Goal: Task Accomplishment & Management: Manage account settings

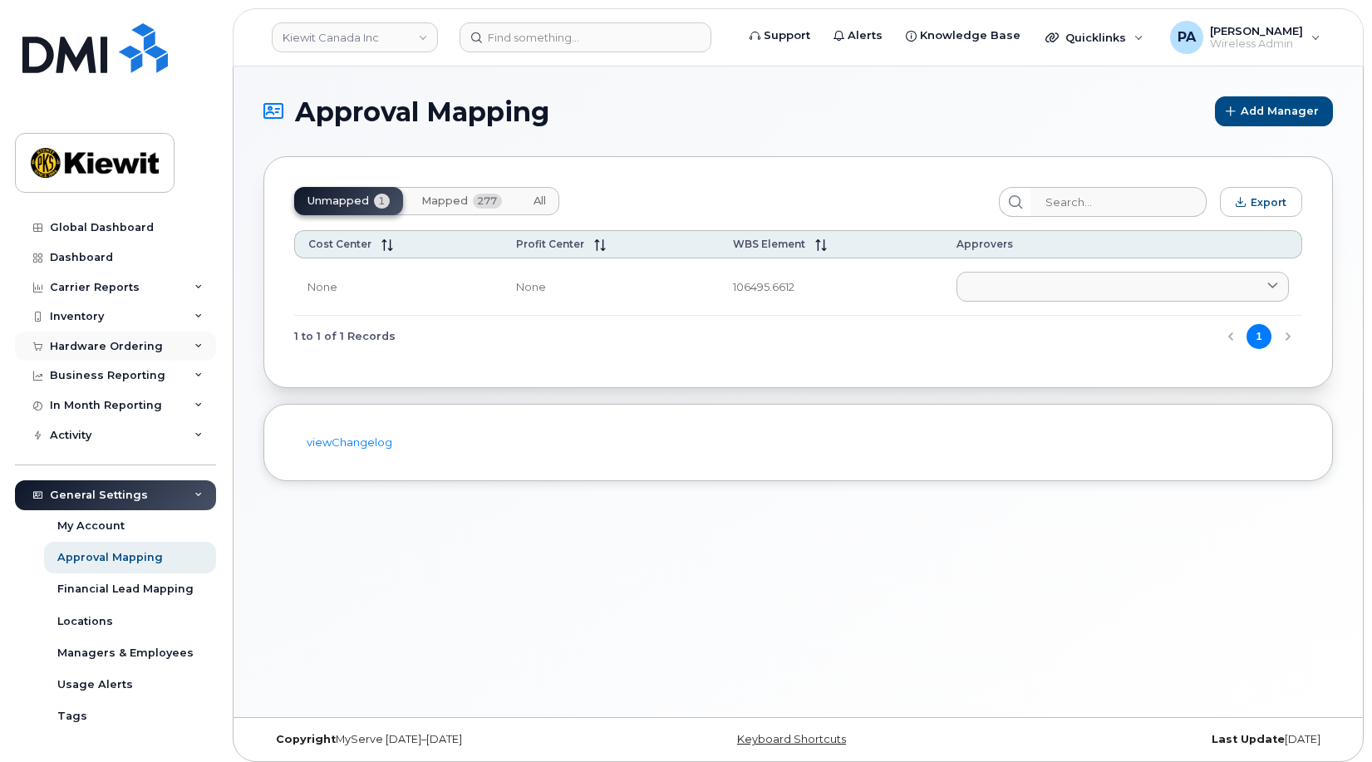
click at [116, 350] on div "Hardware Ordering" at bounding box center [106, 346] width 113 height 13
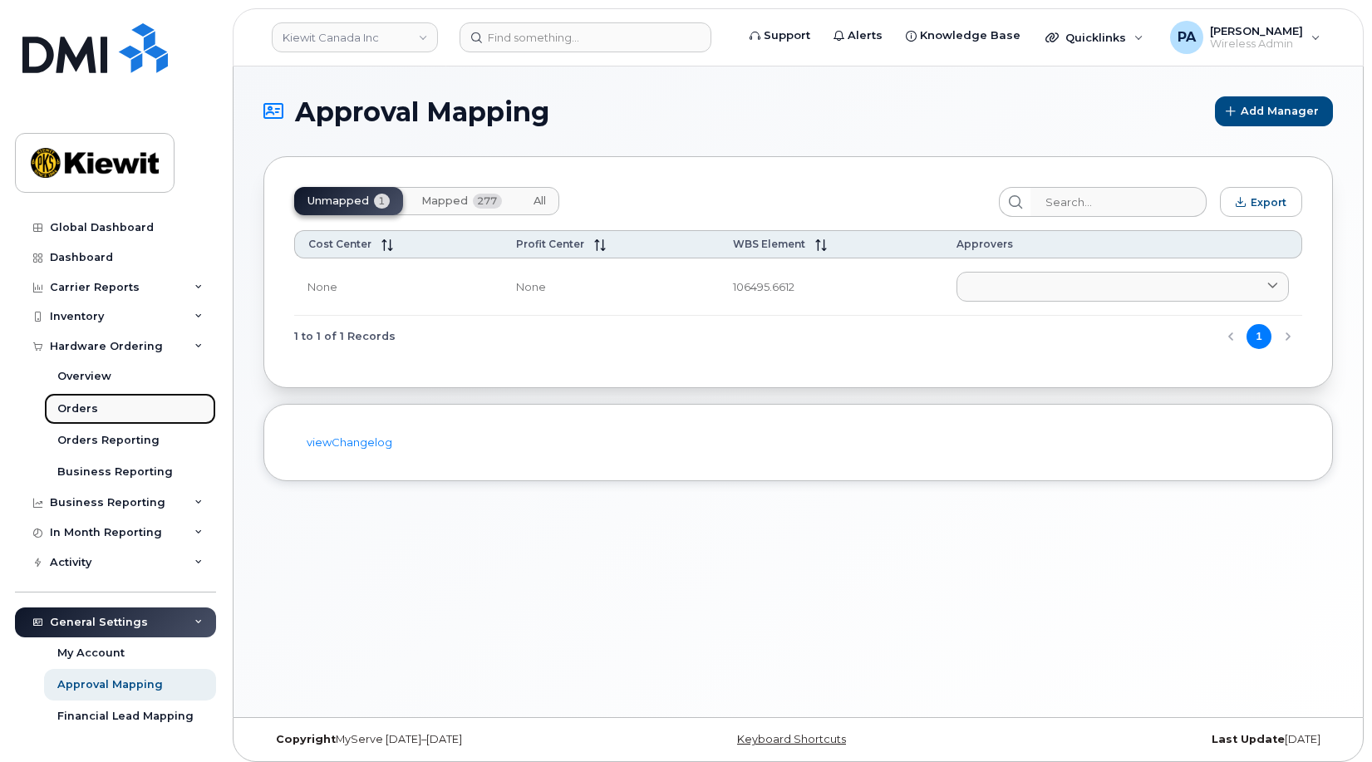
click at [86, 408] on div "Orders" at bounding box center [77, 408] width 41 height 15
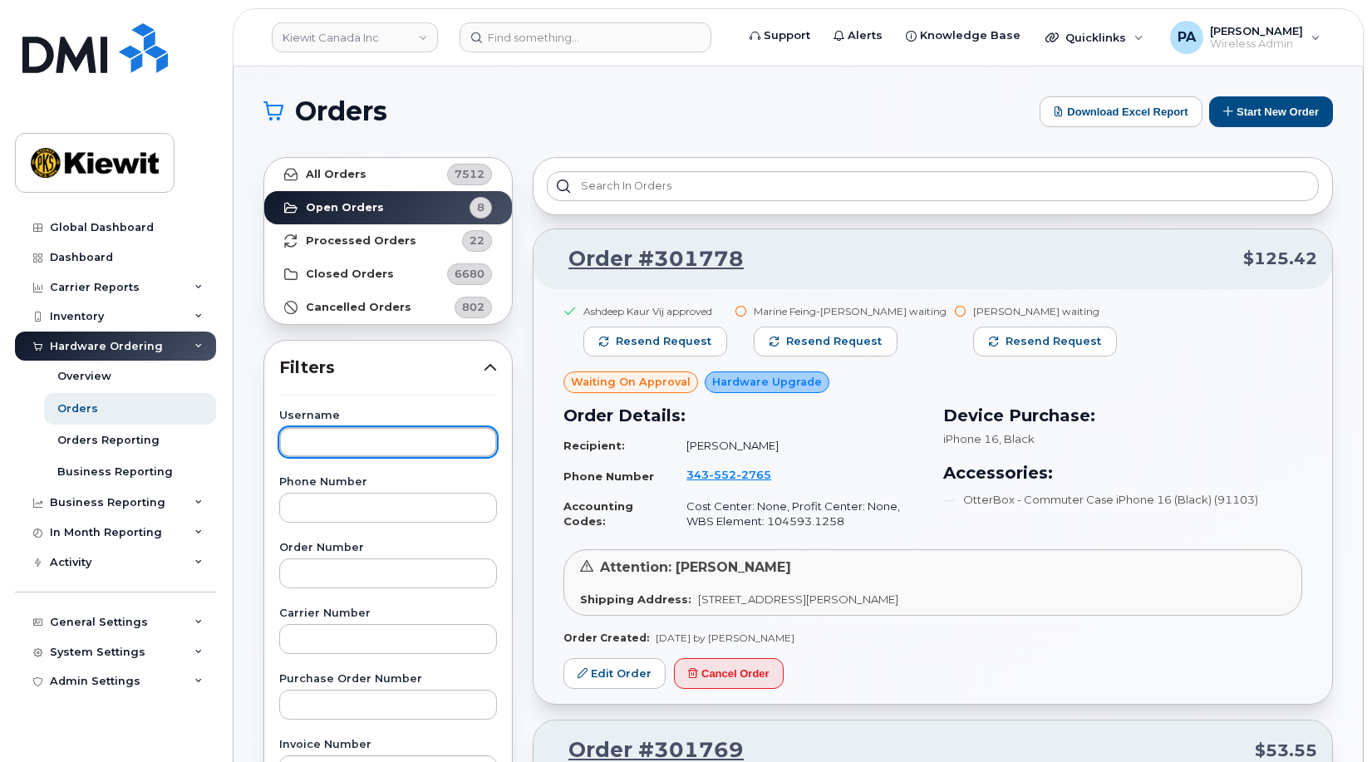
click at [331, 441] on input "text" at bounding box center [388, 442] width 218 height 30
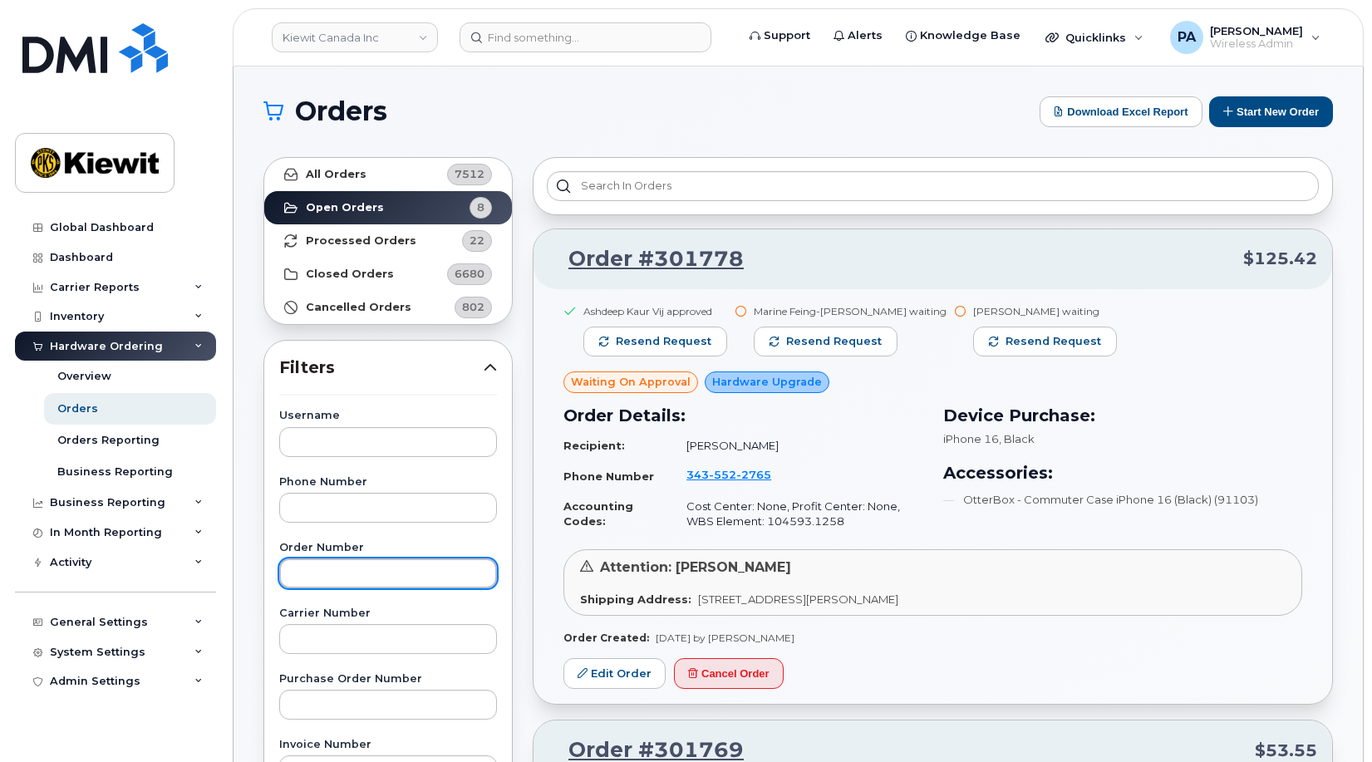
click at [318, 581] on input "text" at bounding box center [388, 573] width 218 height 30
paste input "300792"
type input "300792"
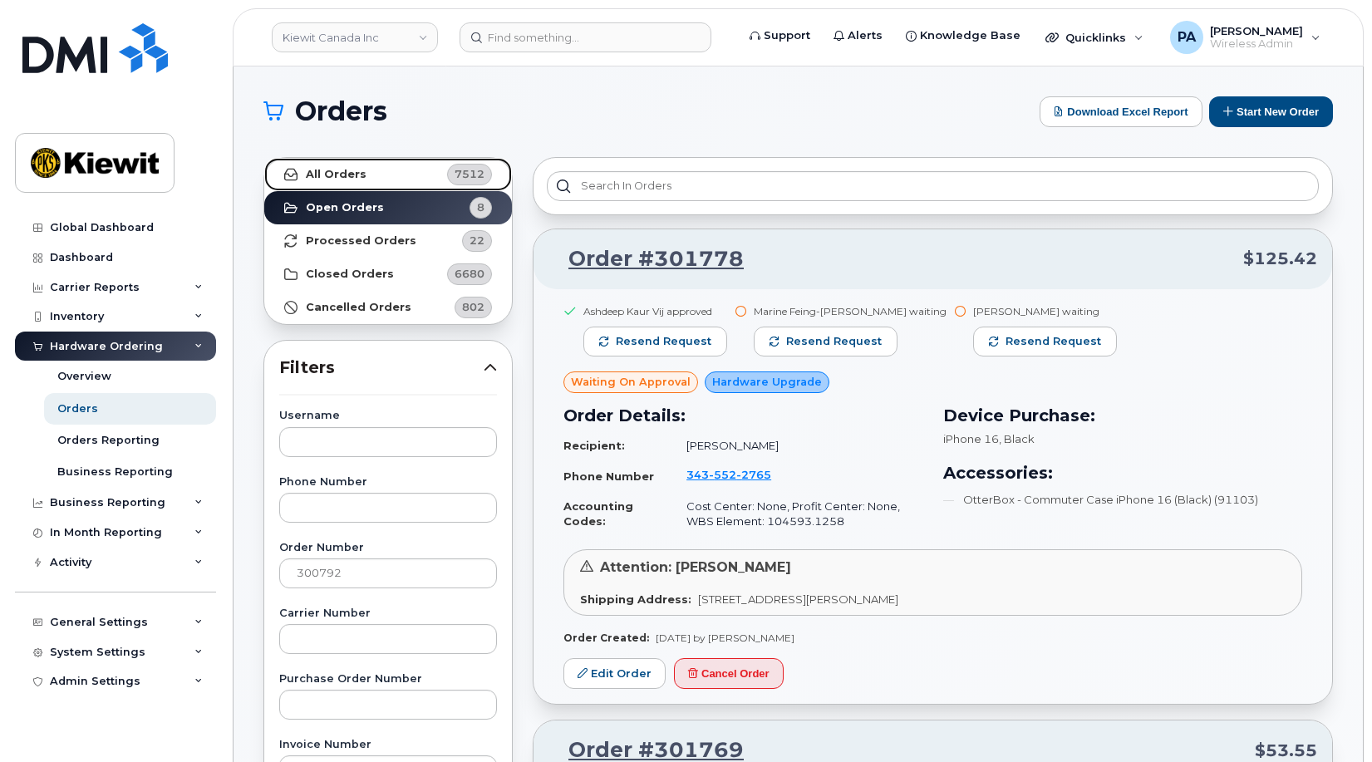
click at [464, 179] on span "7512" at bounding box center [469, 174] width 30 height 16
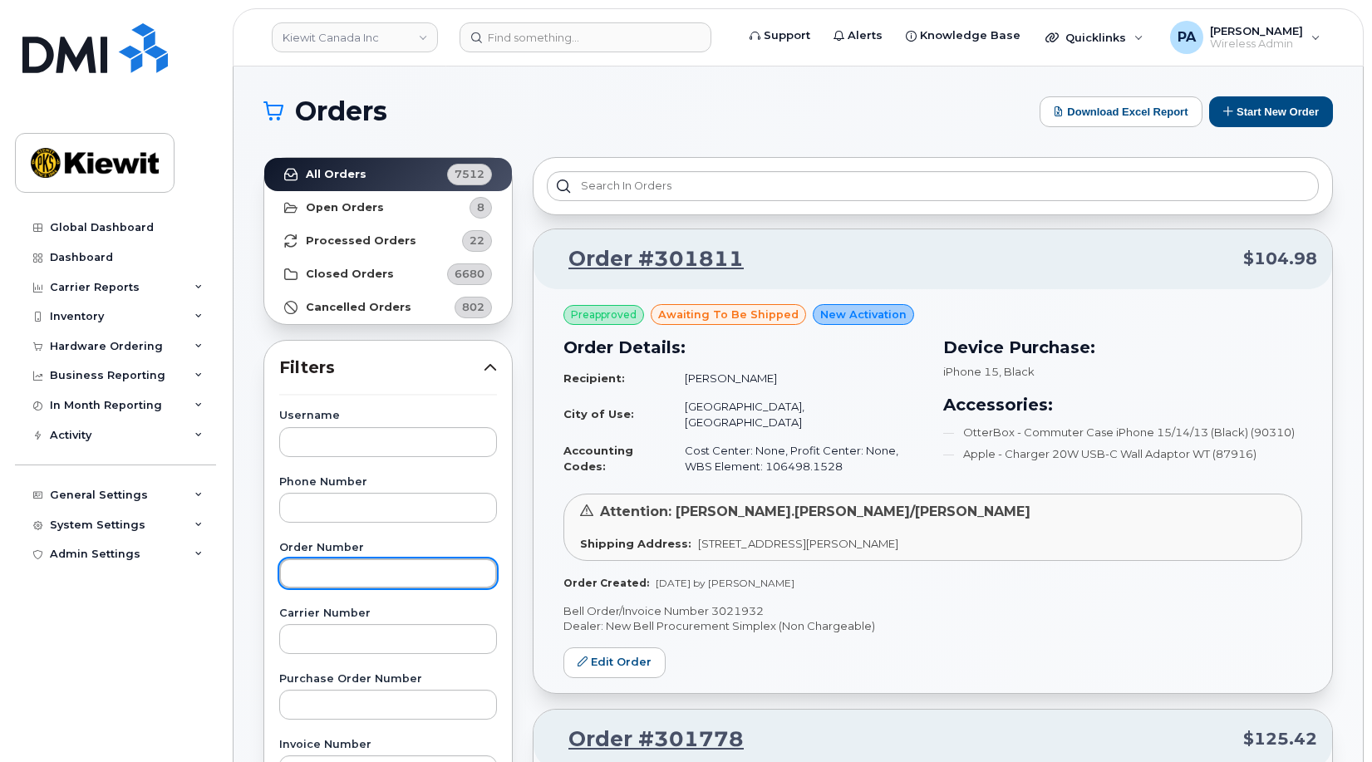
click at [375, 573] on input "text" at bounding box center [388, 573] width 218 height 30
paste input "300792"
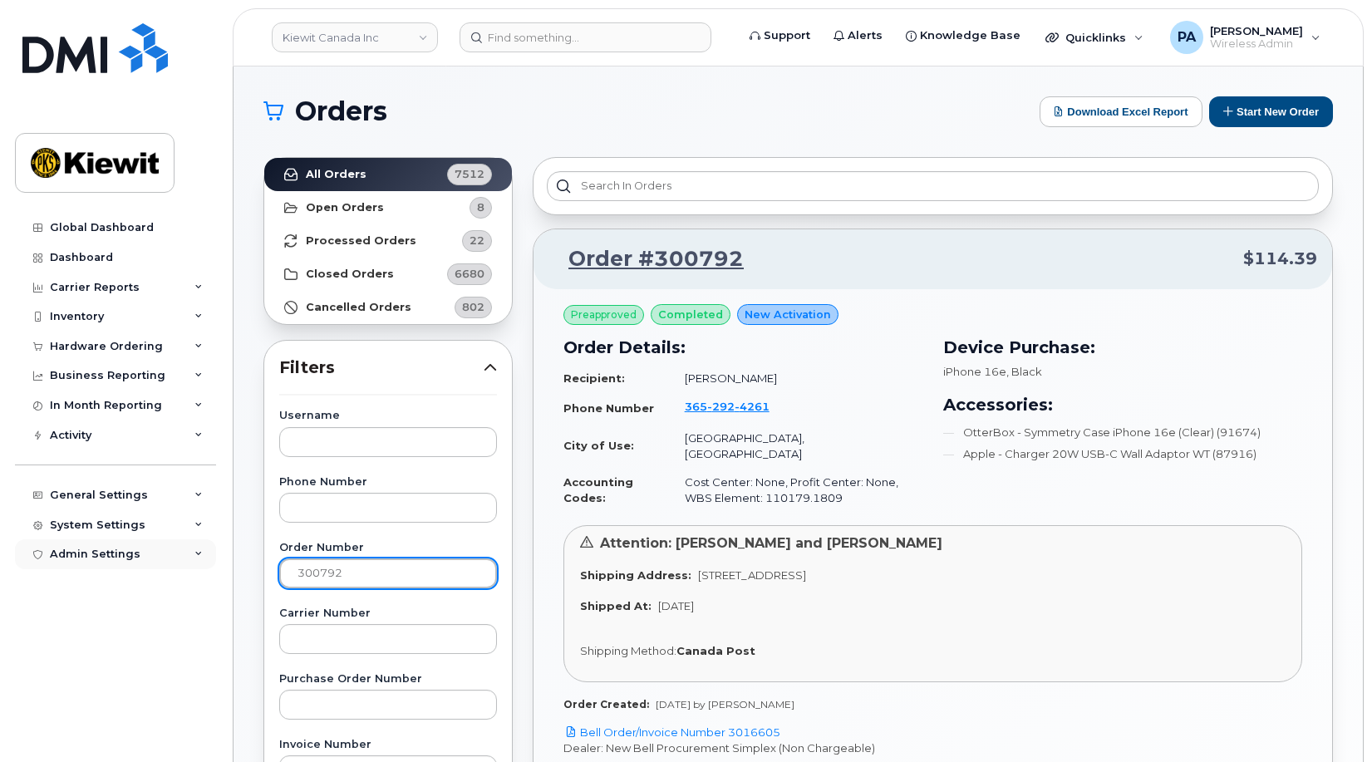
drag, startPoint x: 374, startPoint y: 576, endPoint x: 201, endPoint y: 567, distance: 173.0
click at [233, 567] on div "Kiewit Canada Inc Support Alerts Knowledge Base Quicklinks Suspend / Cancel Dev…" at bounding box center [797, 700] width 1129 height 1268
type input "301881"
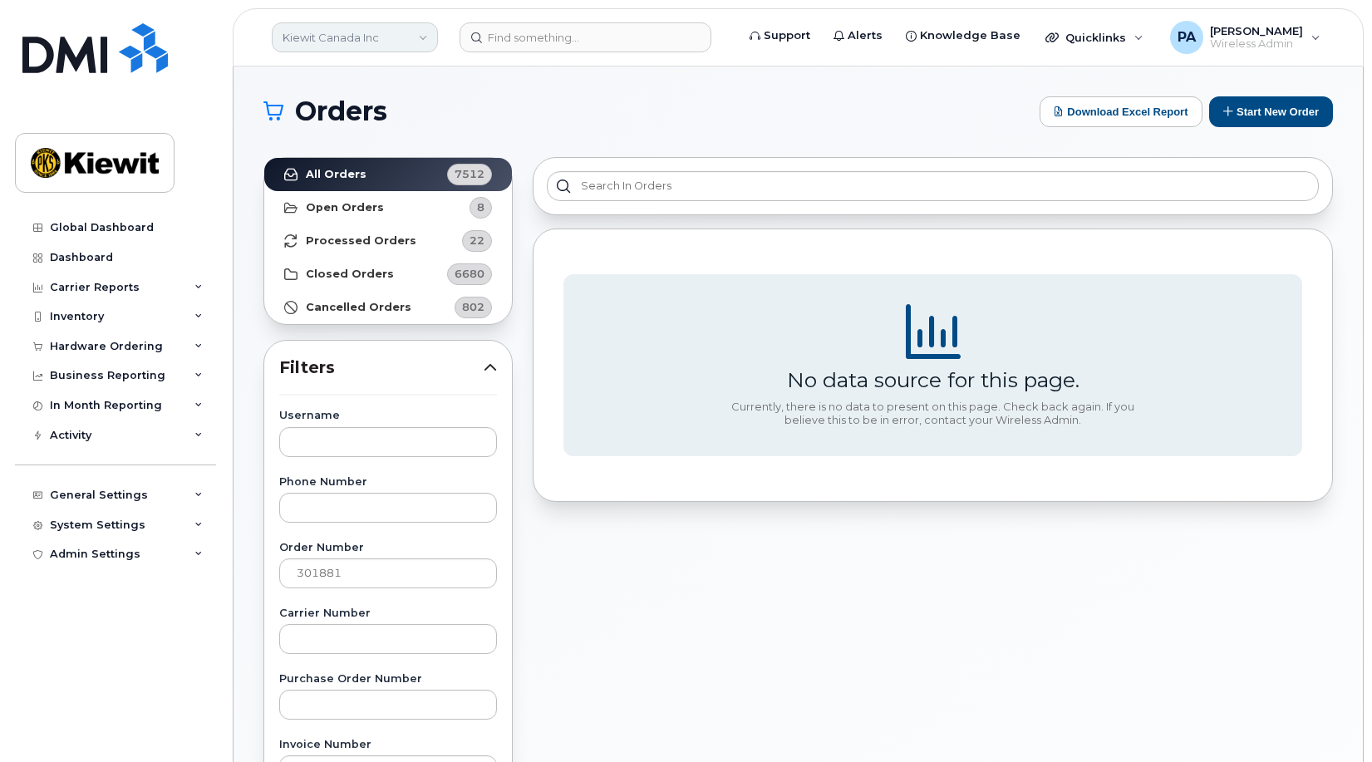
click at [346, 40] on link "Kiewit Canada Inc" at bounding box center [355, 37] width 166 height 30
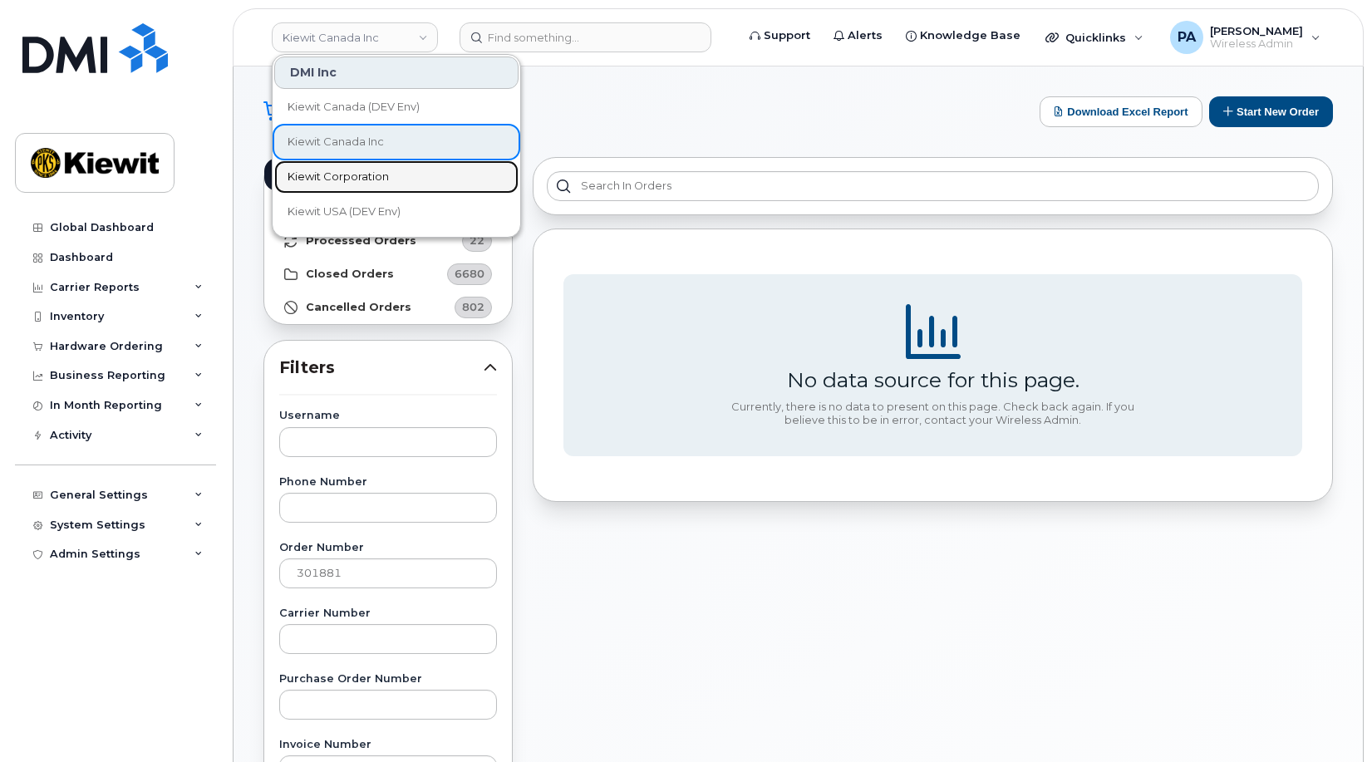
click at [350, 177] on span "Kiewit Corporation" at bounding box center [337, 177] width 101 height 17
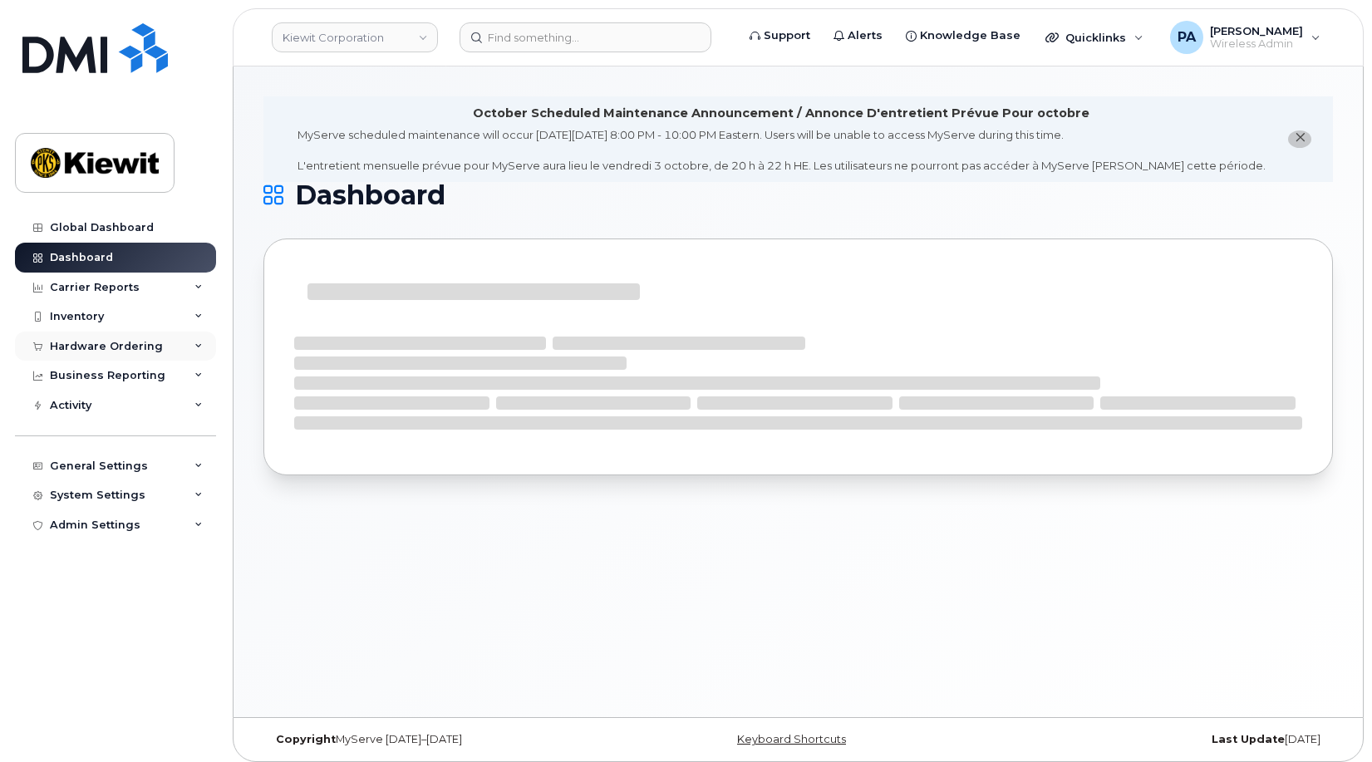
click at [108, 336] on div "Hardware Ordering" at bounding box center [115, 346] width 201 height 30
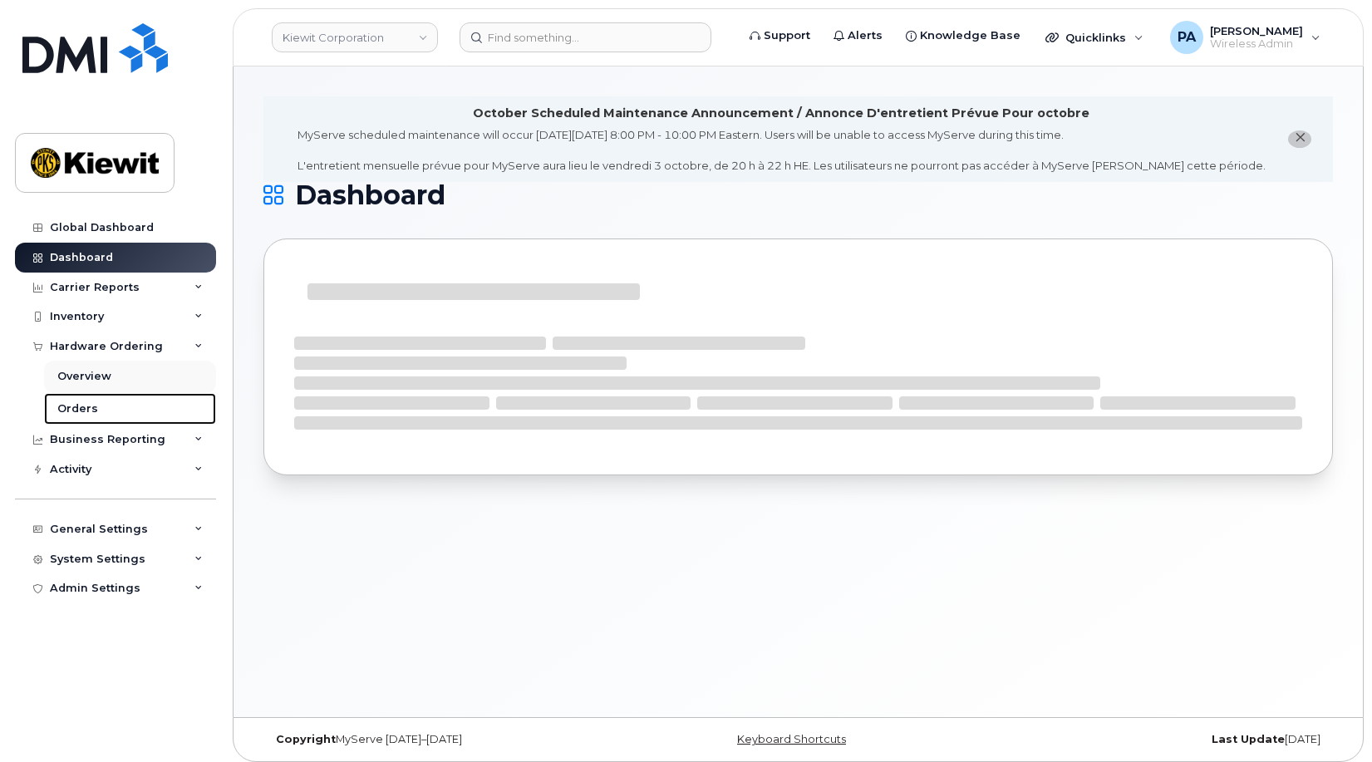
drag, startPoint x: 86, startPoint y: 396, endPoint x: 105, endPoint y: 389, distance: 19.7
click at [86, 396] on link "Orders" at bounding box center [130, 409] width 172 height 32
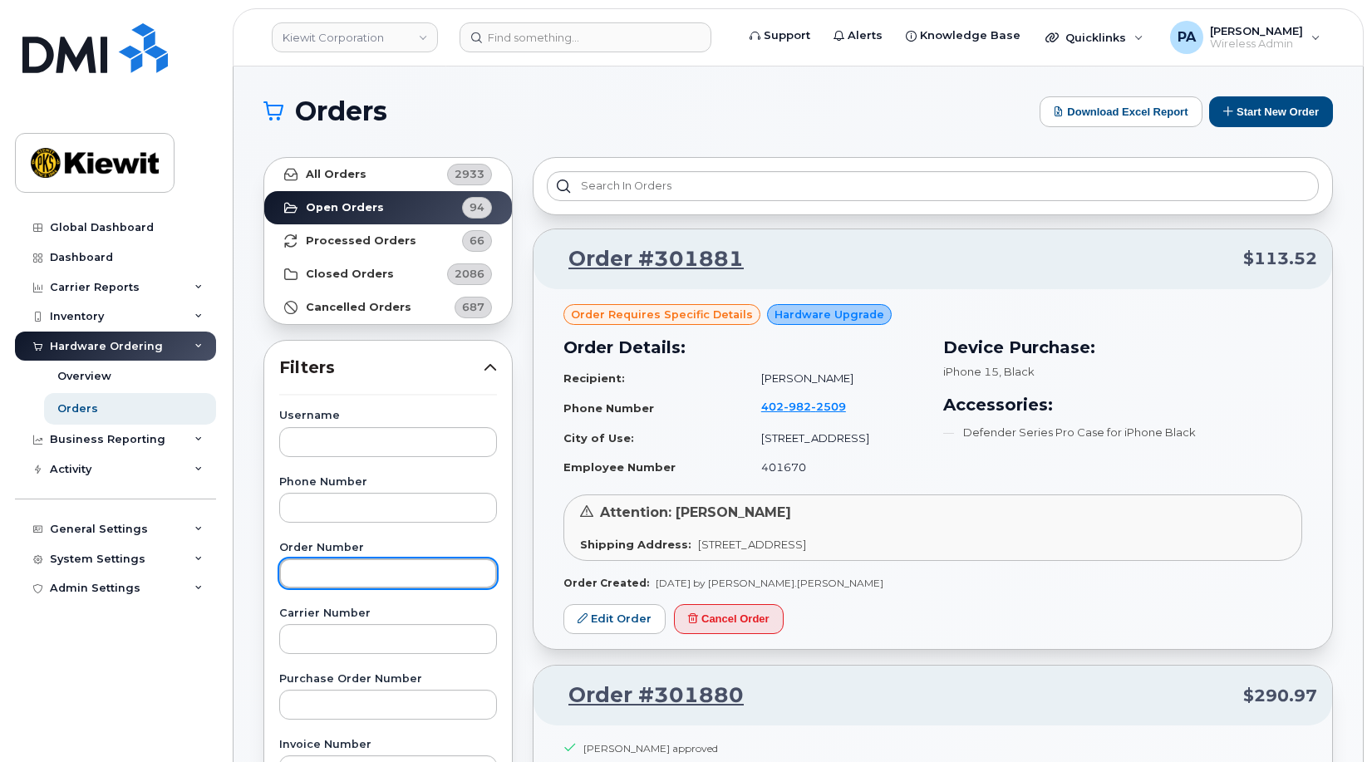
click at [373, 578] on input "text" at bounding box center [388, 573] width 218 height 30
paste input "https://www.canadapost-postescanada.ca/track-reperage/en#/details/4001735500922…"
type input "https://www.canadapost-postescanada.ca/track-reperage/en#/details/4001735500922…"
type input "301881"
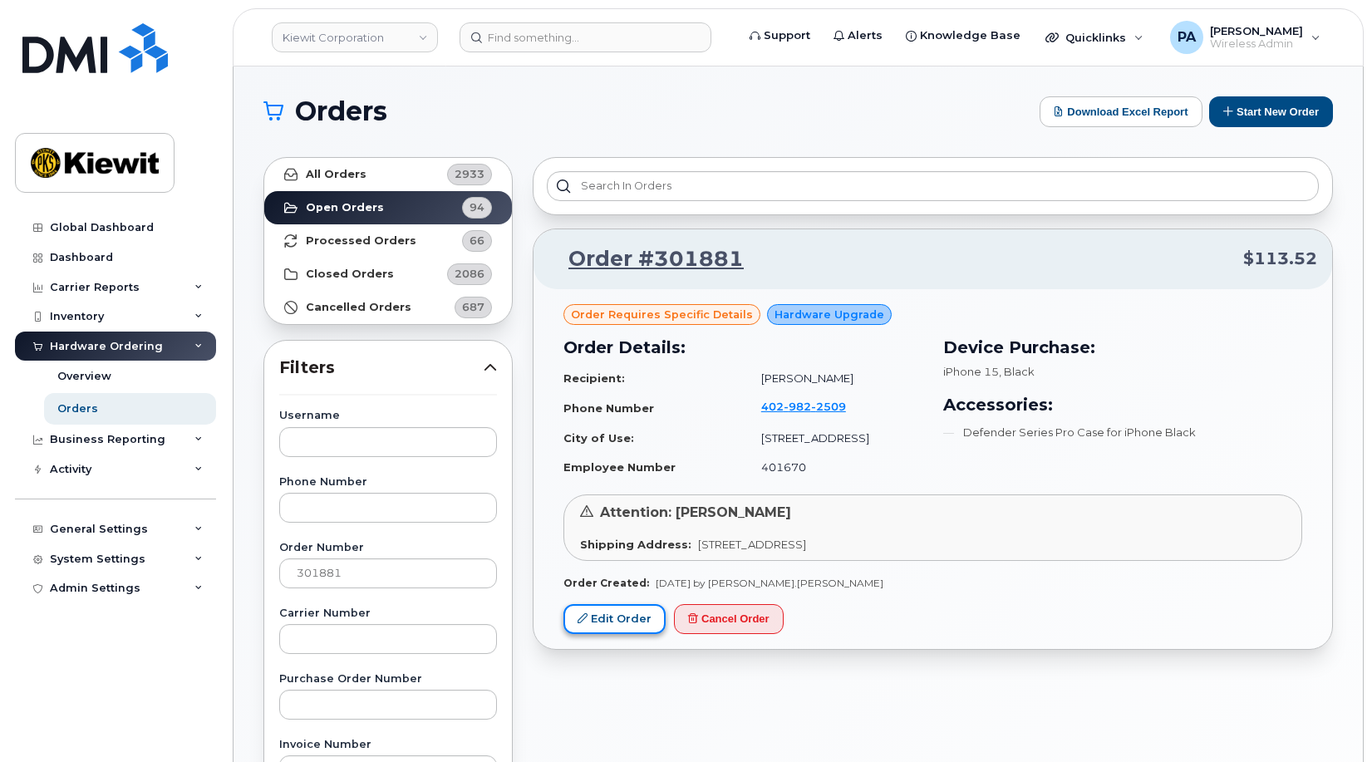
click at [604, 620] on link "Edit Order" at bounding box center [614, 619] width 102 height 31
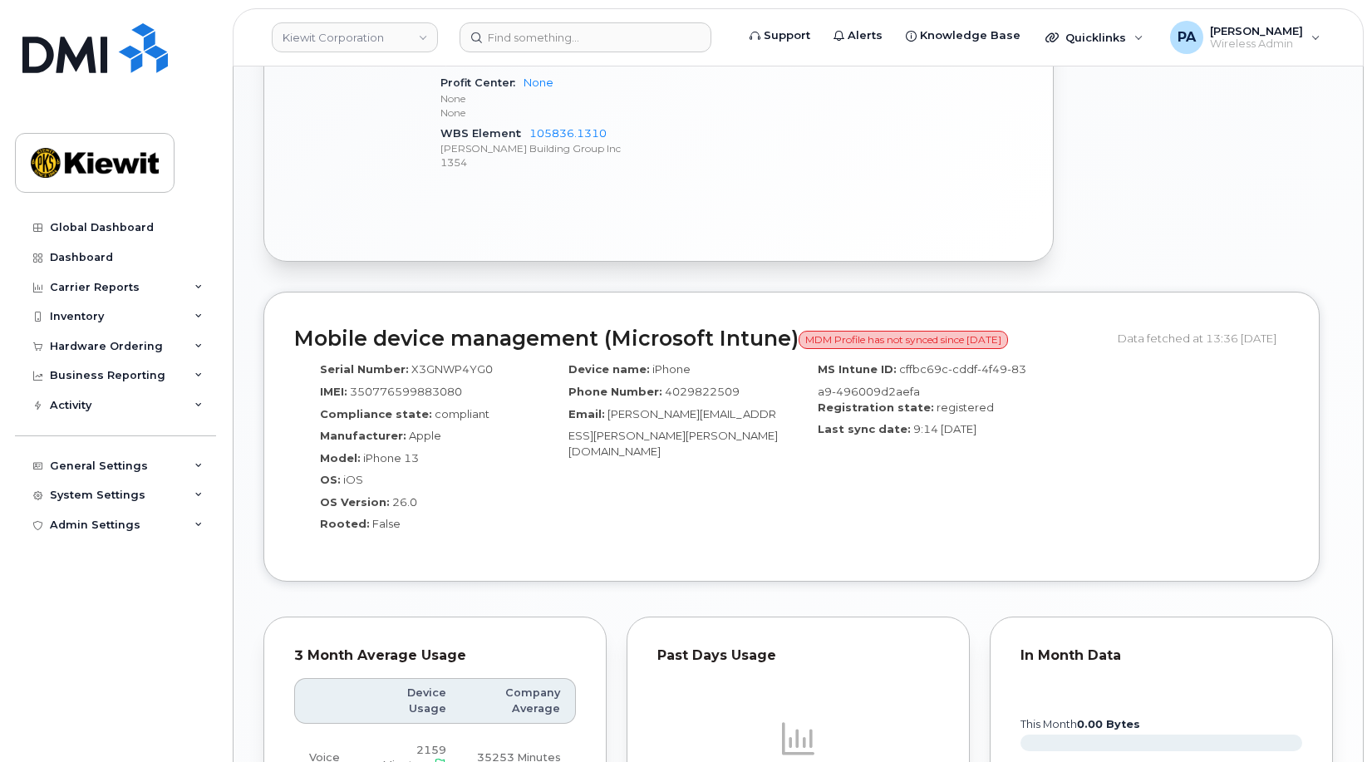
scroll to position [831, 0]
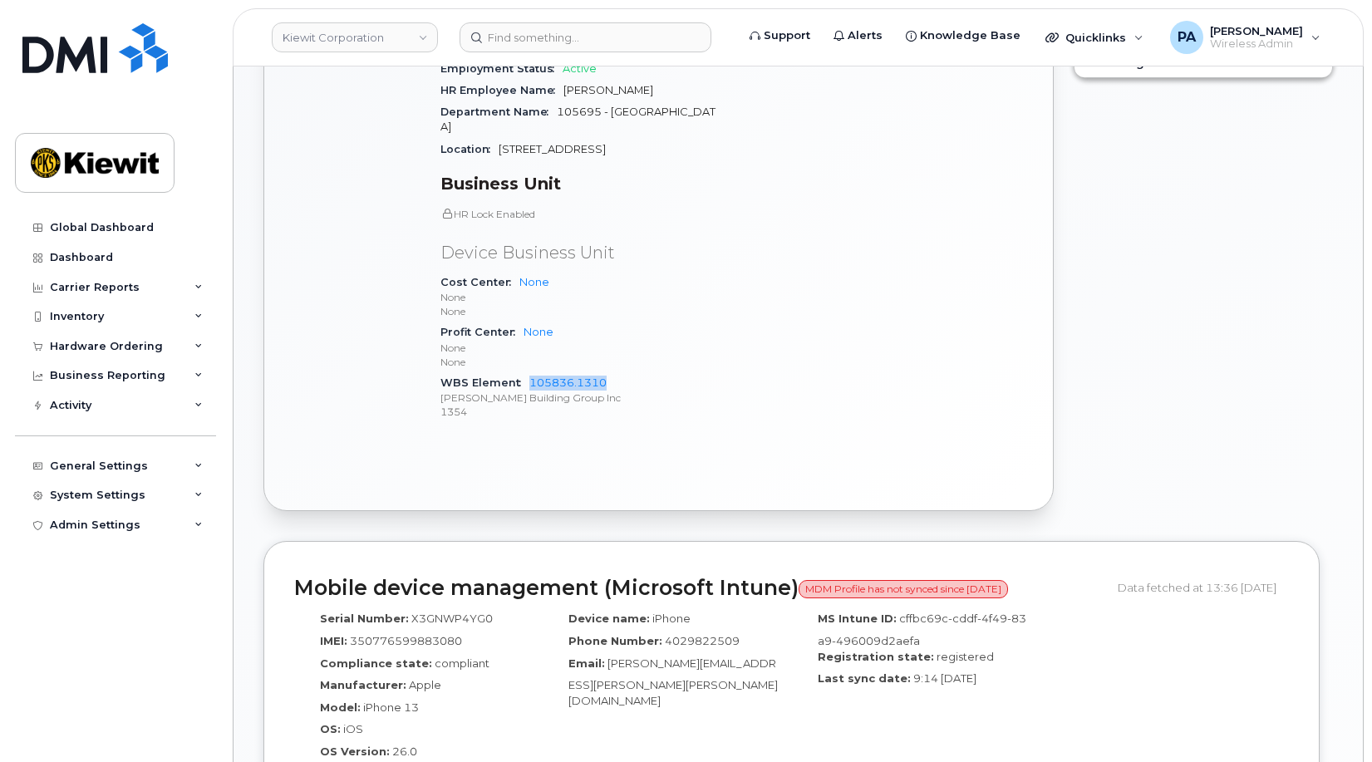
drag, startPoint x: 628, startPoint y: 369, endPoint x: 527, endPoint y: 370, distance: 101.4
click at [527, 372] on div "WBS Element 105836.1310 Kiewit Building Group Inc 1354" at bounding box center [581, 397] width 282 height 51
copy link "105836.1310"
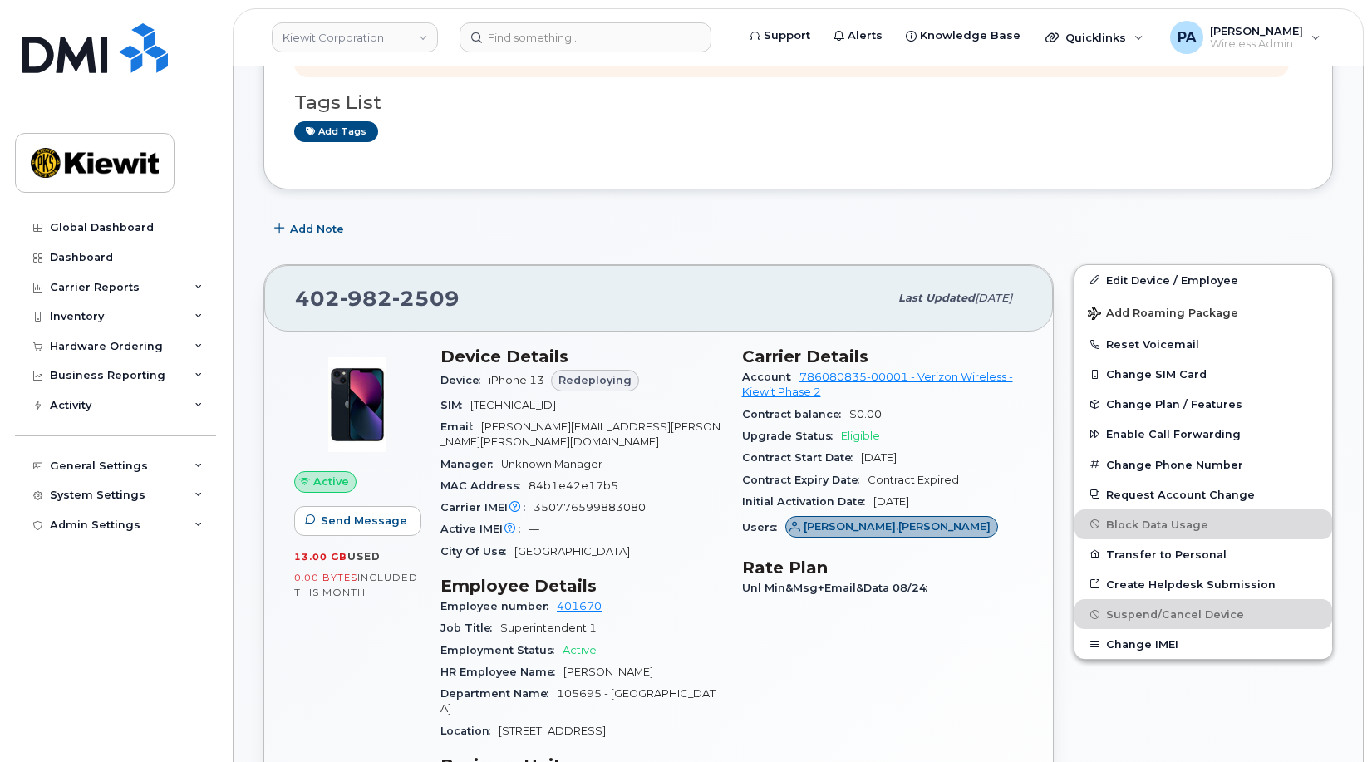
scroll to position [0, 0]
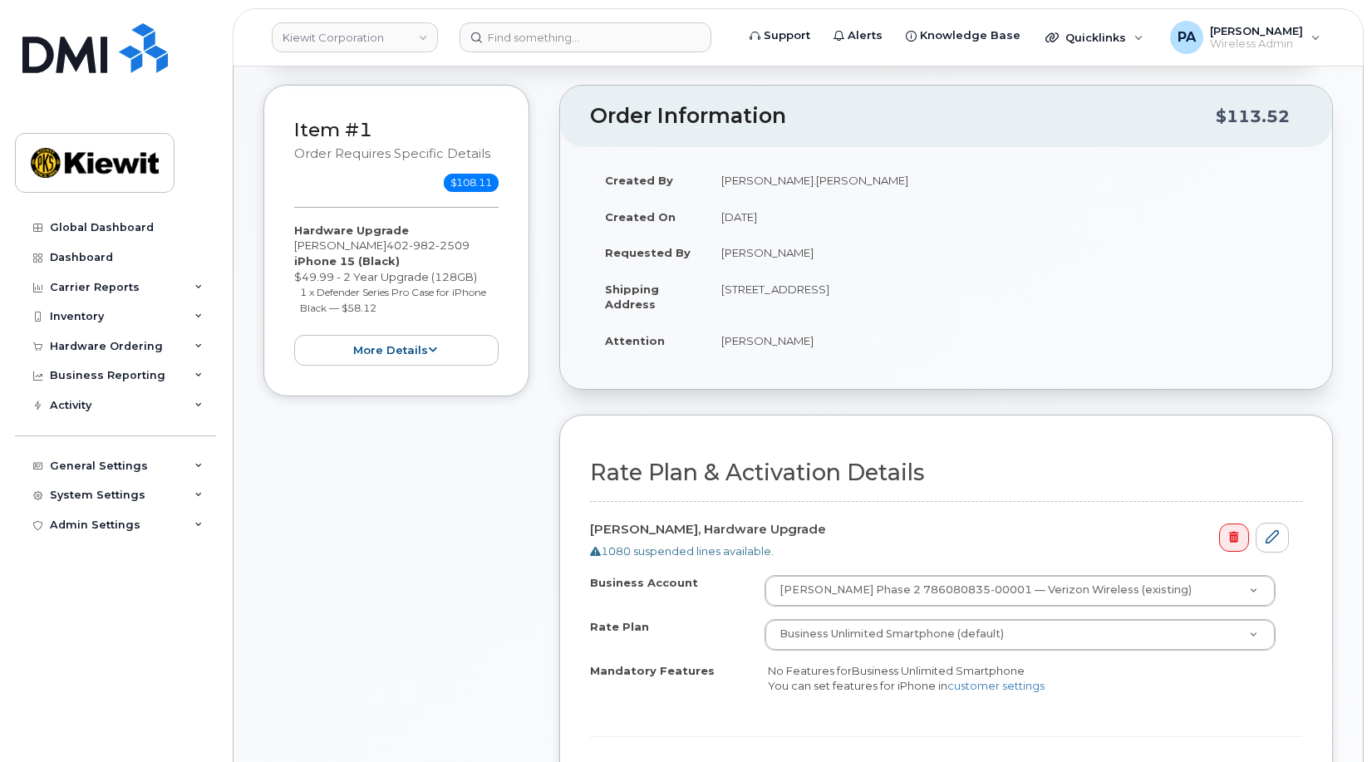
scroll to position [332, 0]
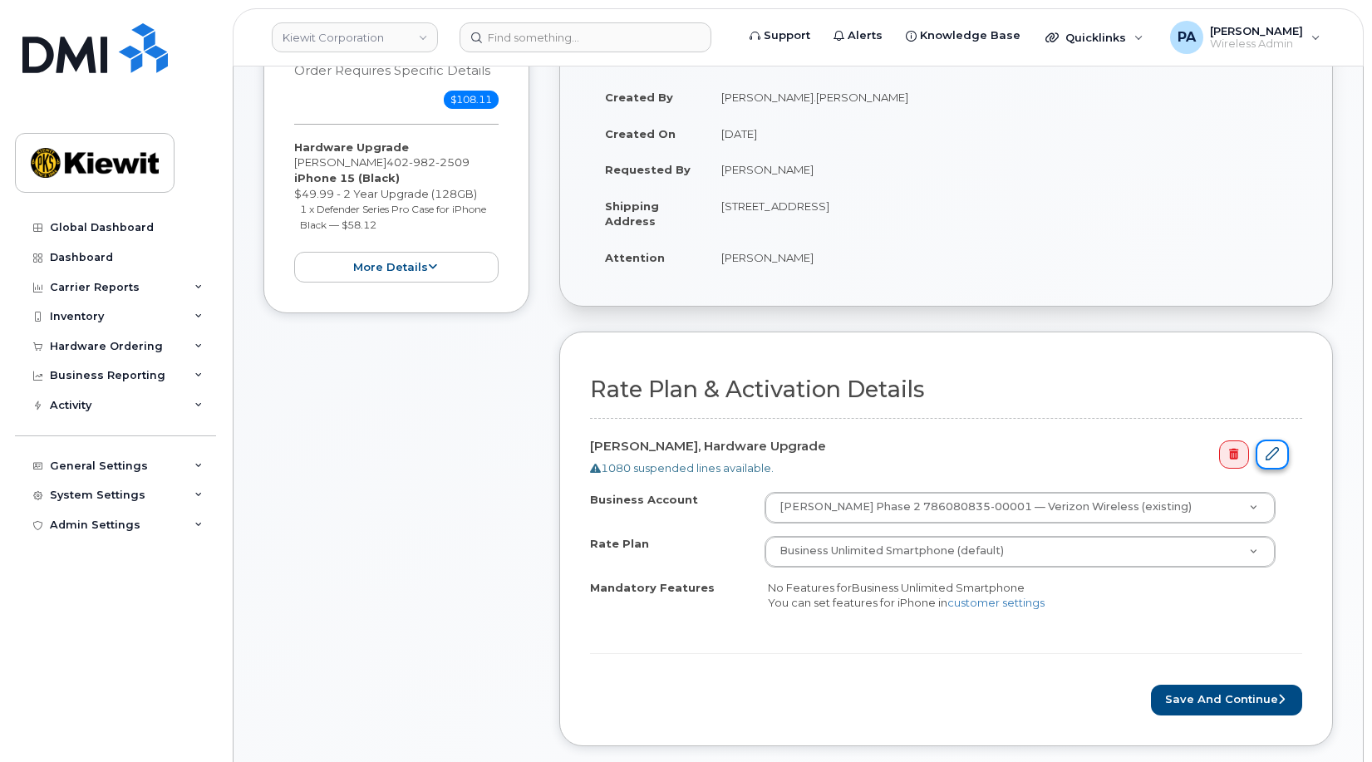
click at [1278, 454] on icon at bounding box center [1271, 453] width 13 height 13
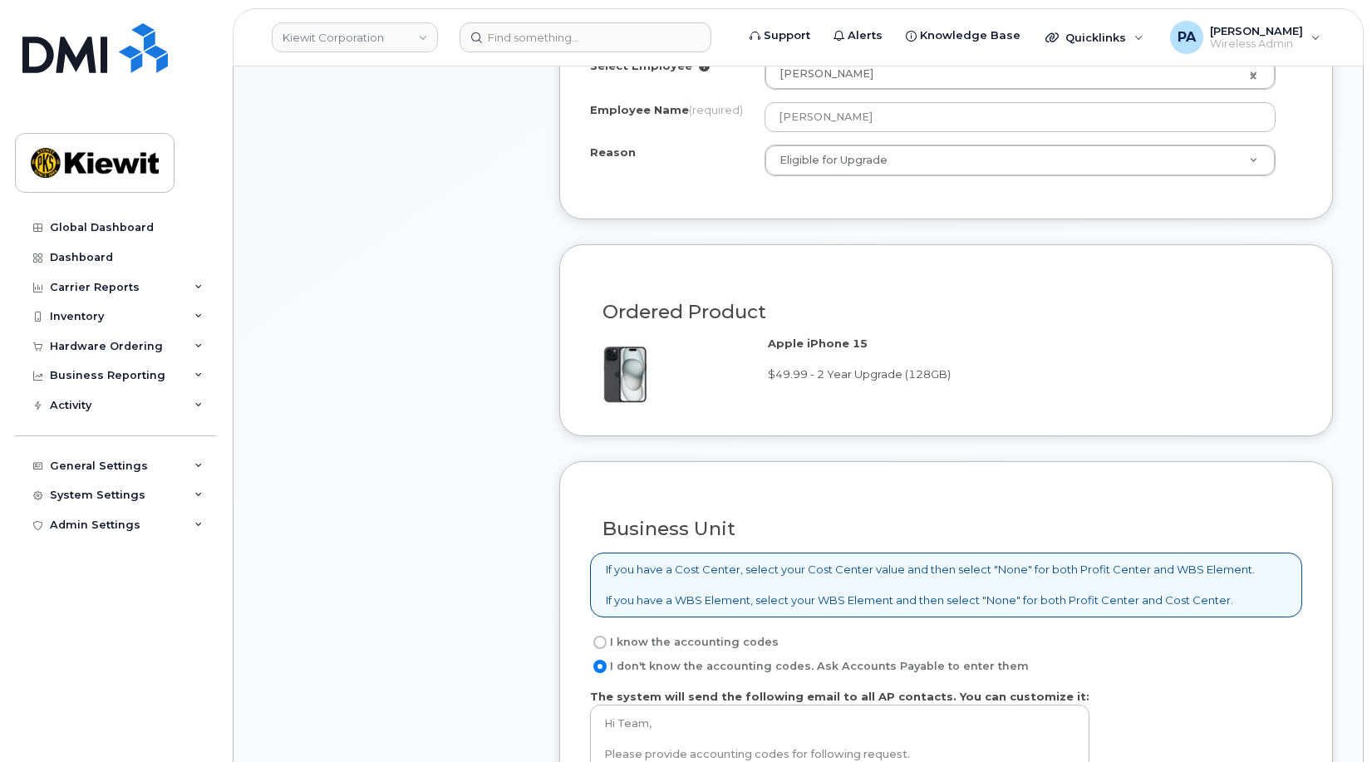
scroll to position [1163, 0]
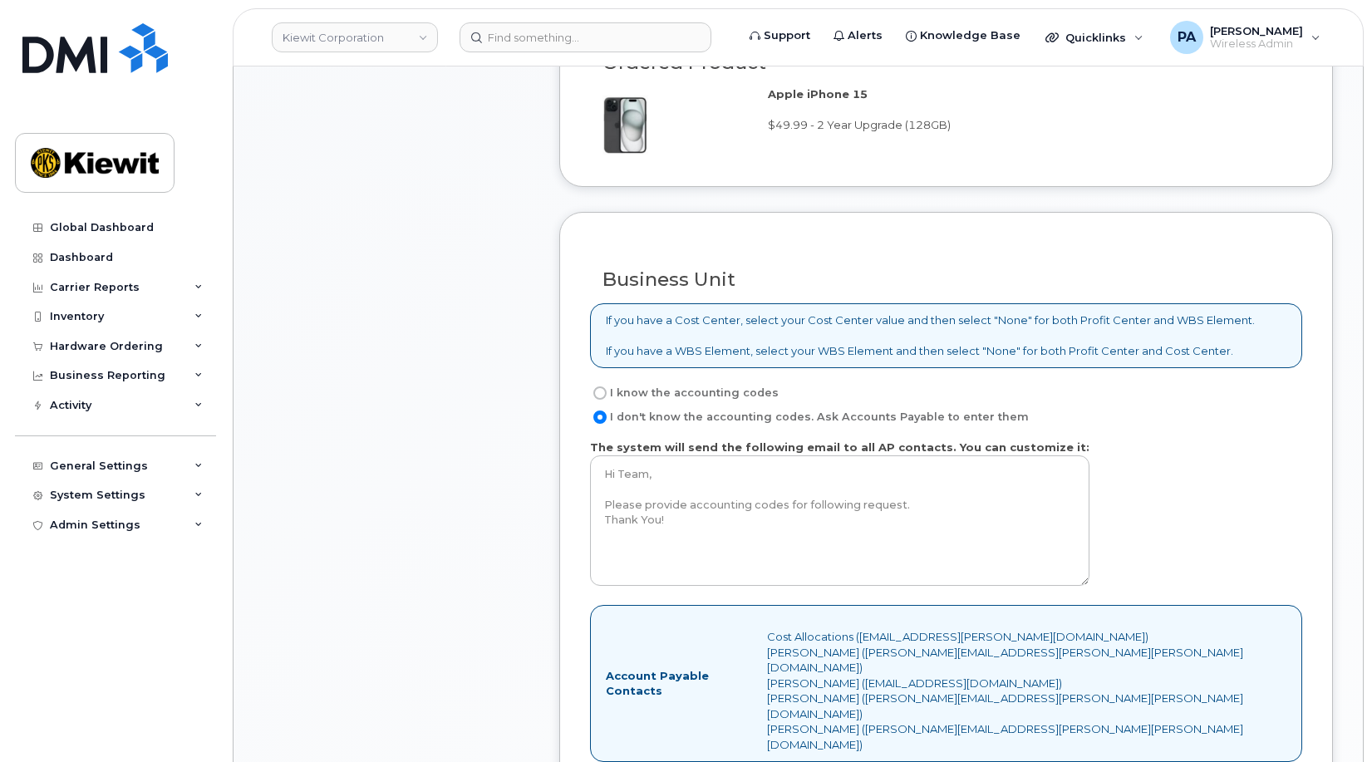
click at [652, 388] on label "I know the accounting codes" at bounding box center [684, 393] width 189 height 20
click at [606, 388] on input "I know the accounting codes" at bounding box center [599, 392] width 13 height 13
radio input "true"
select select
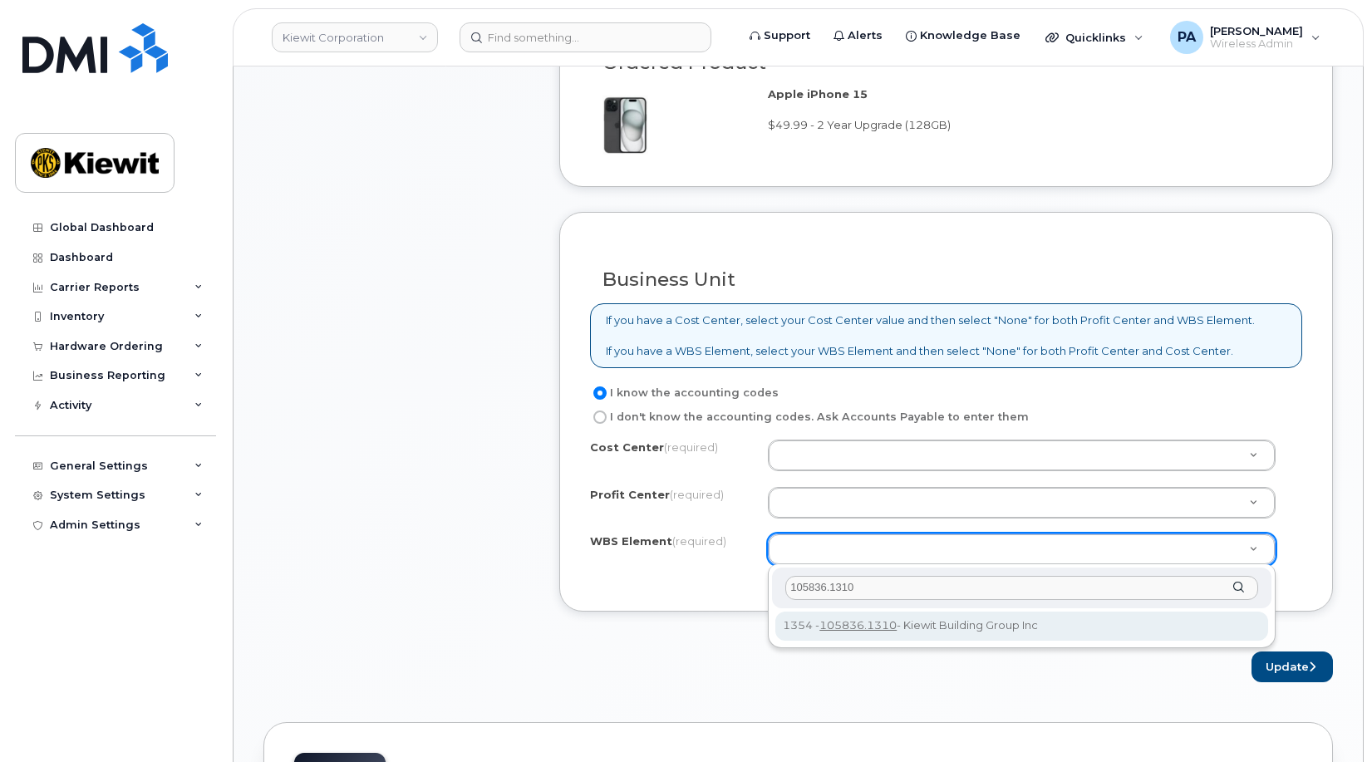
type input "105836.1310"
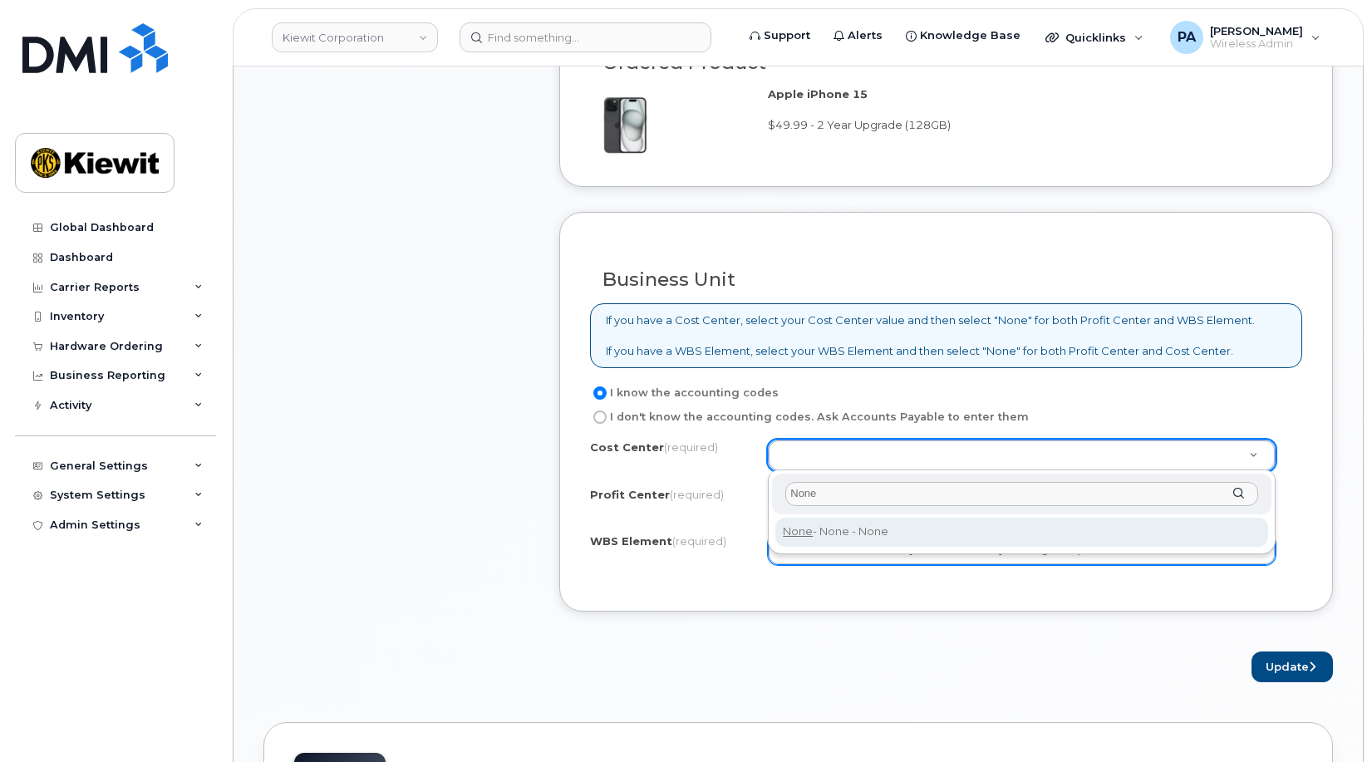
type input "None"
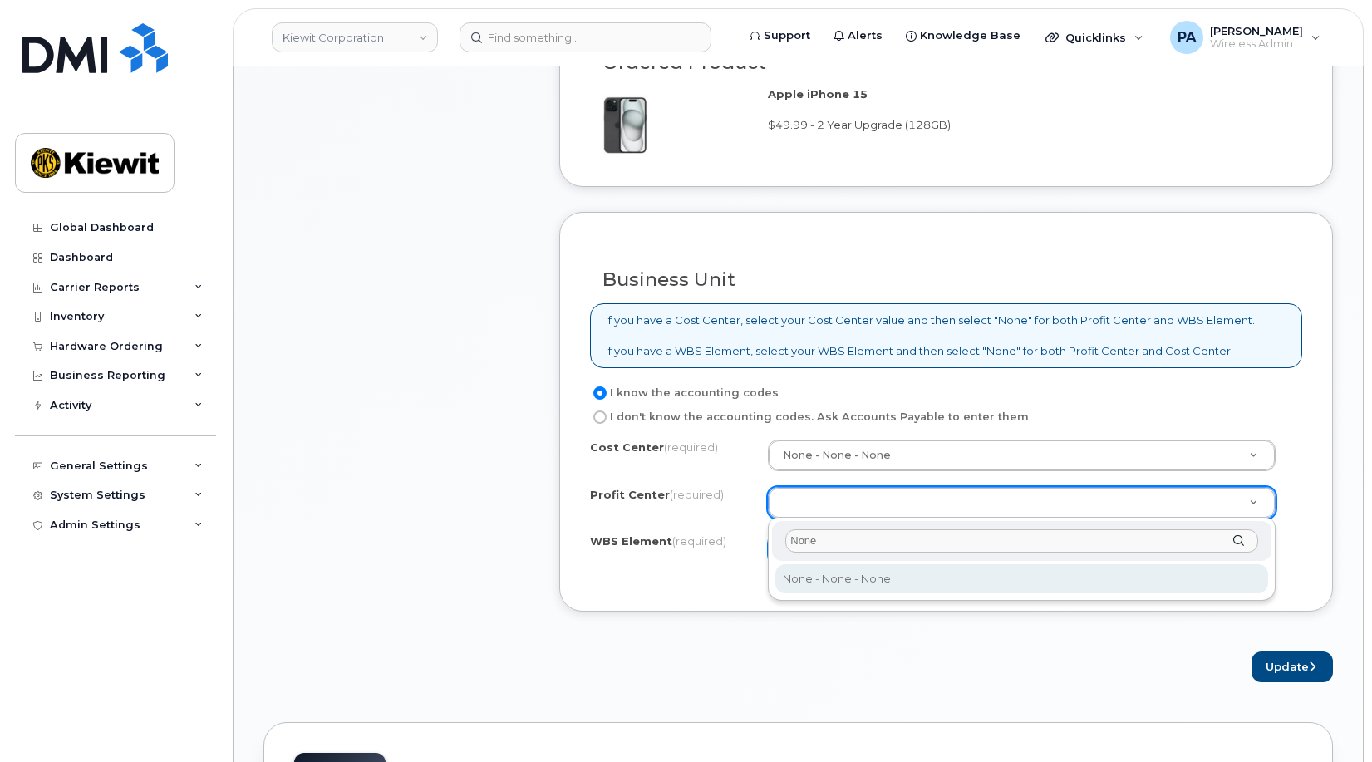
type input "None"
select select "None"
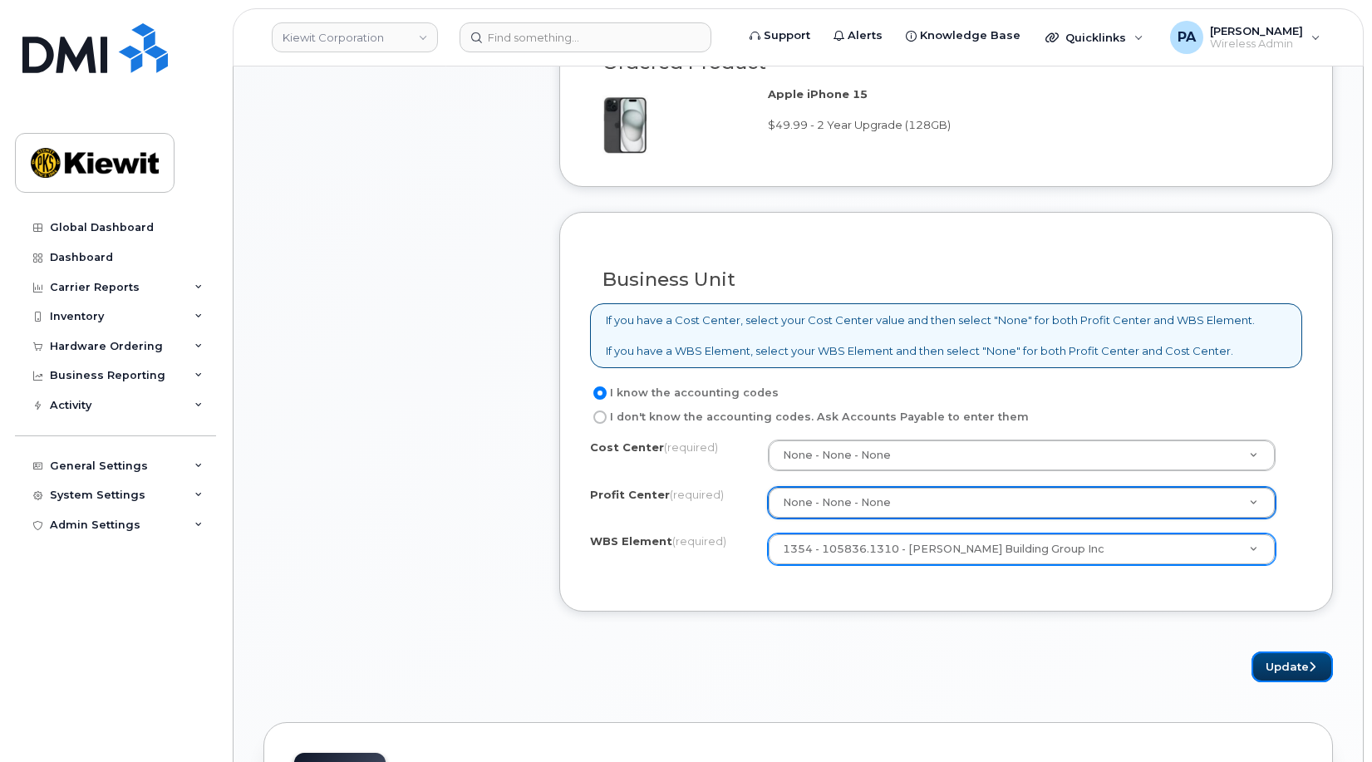
drag, startPoint x: 1297, startPoint y: 668, endPoint x: 697, endPoint y: 543, distance: 612.6
click at [1297, 668] on button "Update" at bounding box center [1291, 666] width 81 height 31
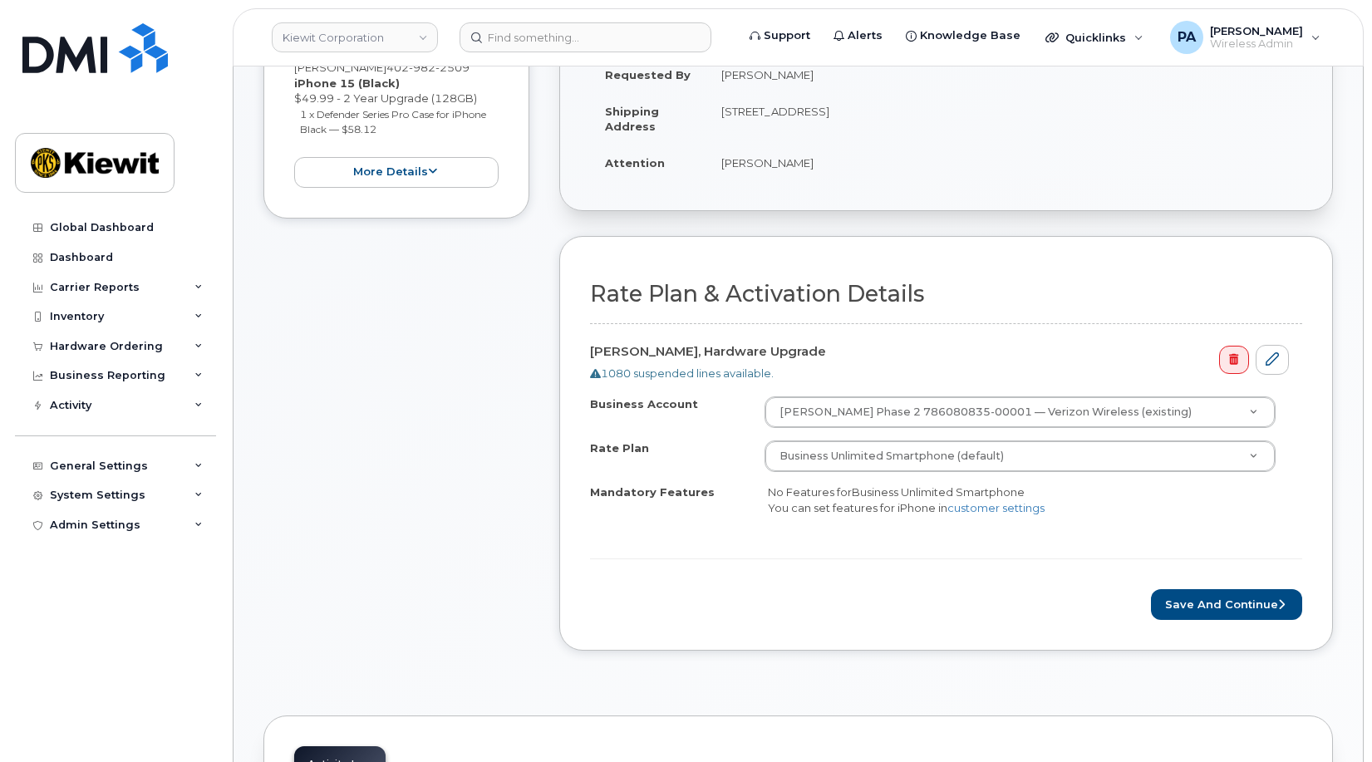
scroll to position [582, 0]
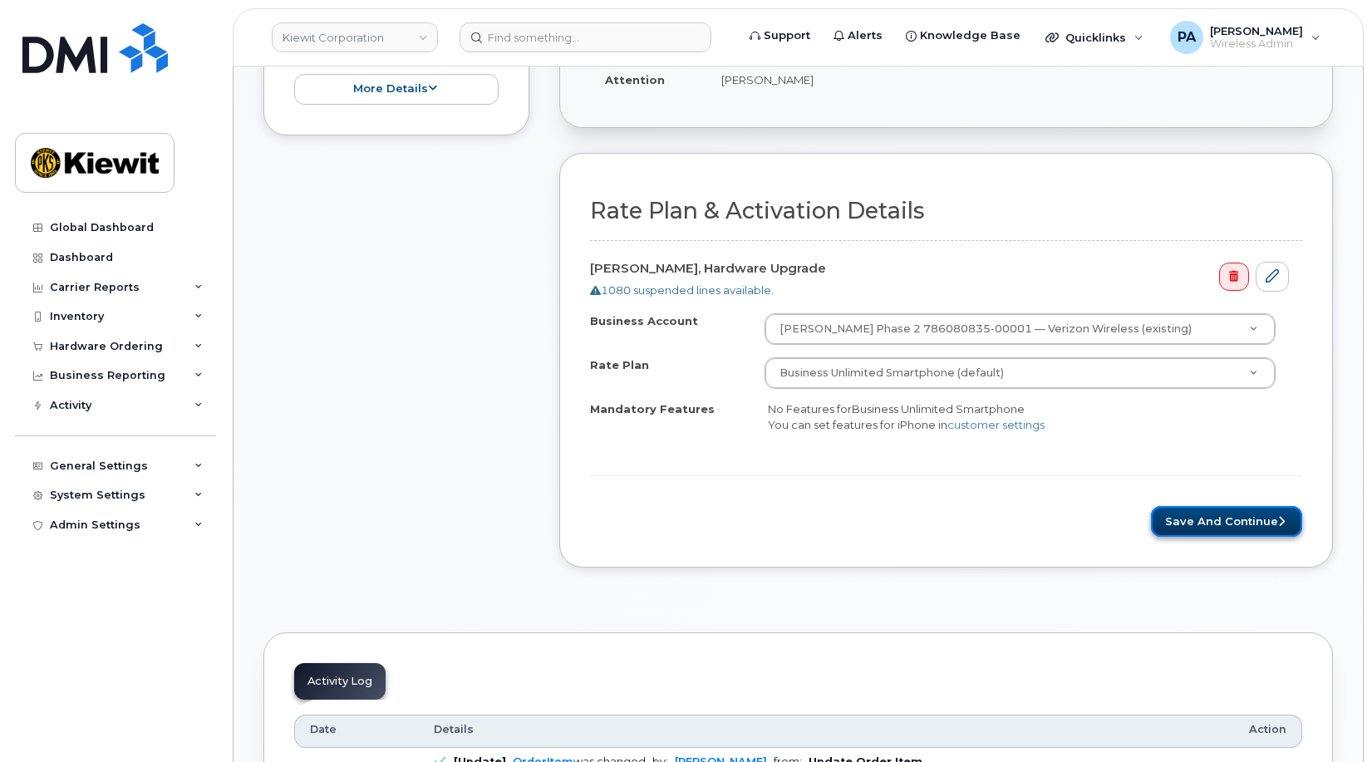
click at [1213, 512] on button "Save and Continue" at bounding box center [1226, 521] width 151 height 31
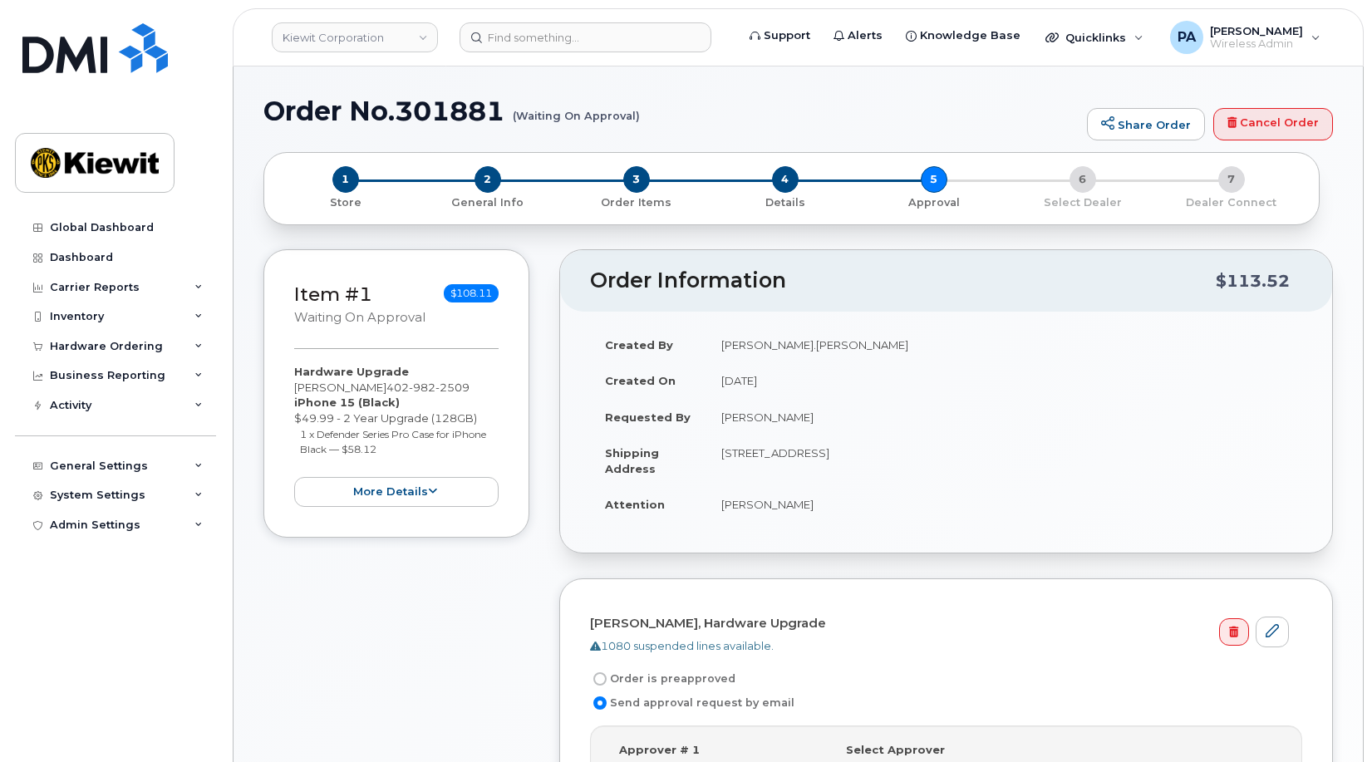
scroll to position [415, 0]
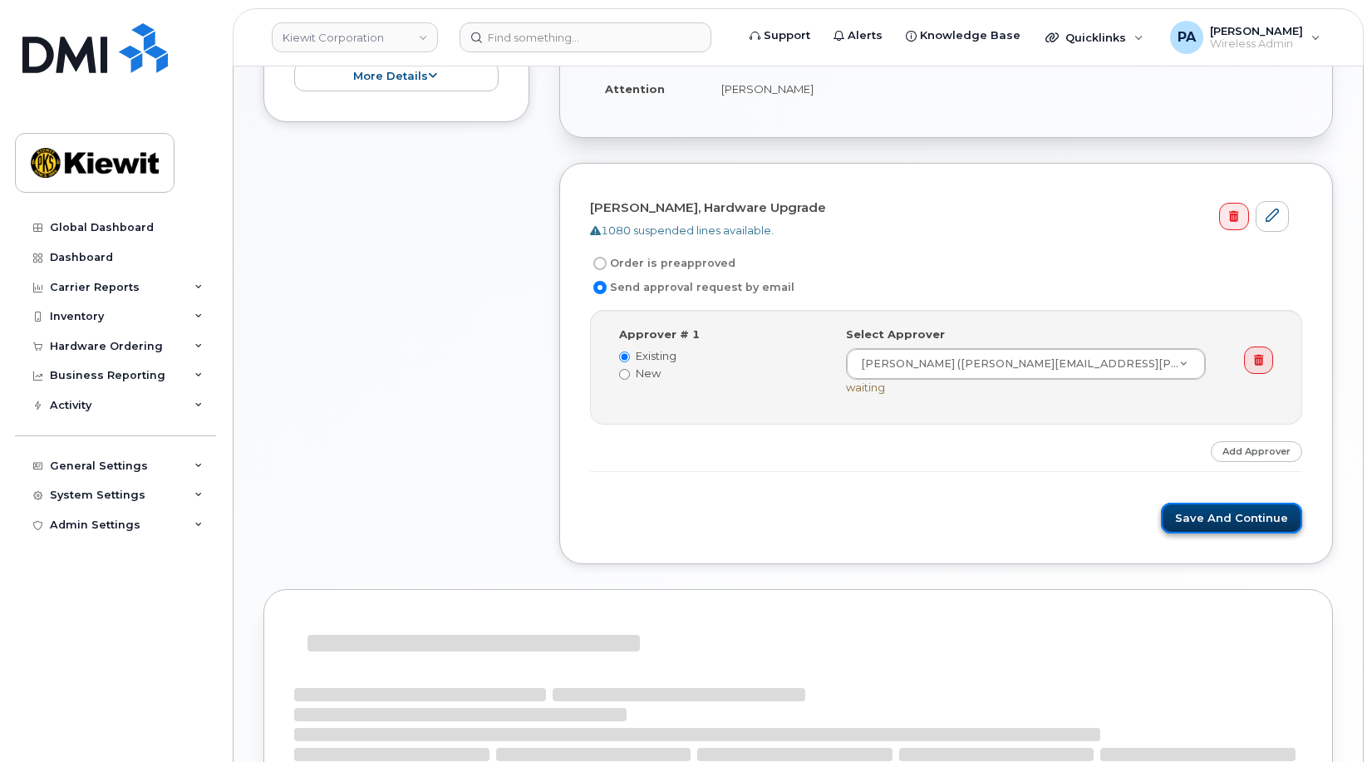
click at [1259, 520] on button "Save and Continue" at bounding box center [1231, 518] width 141 height 31
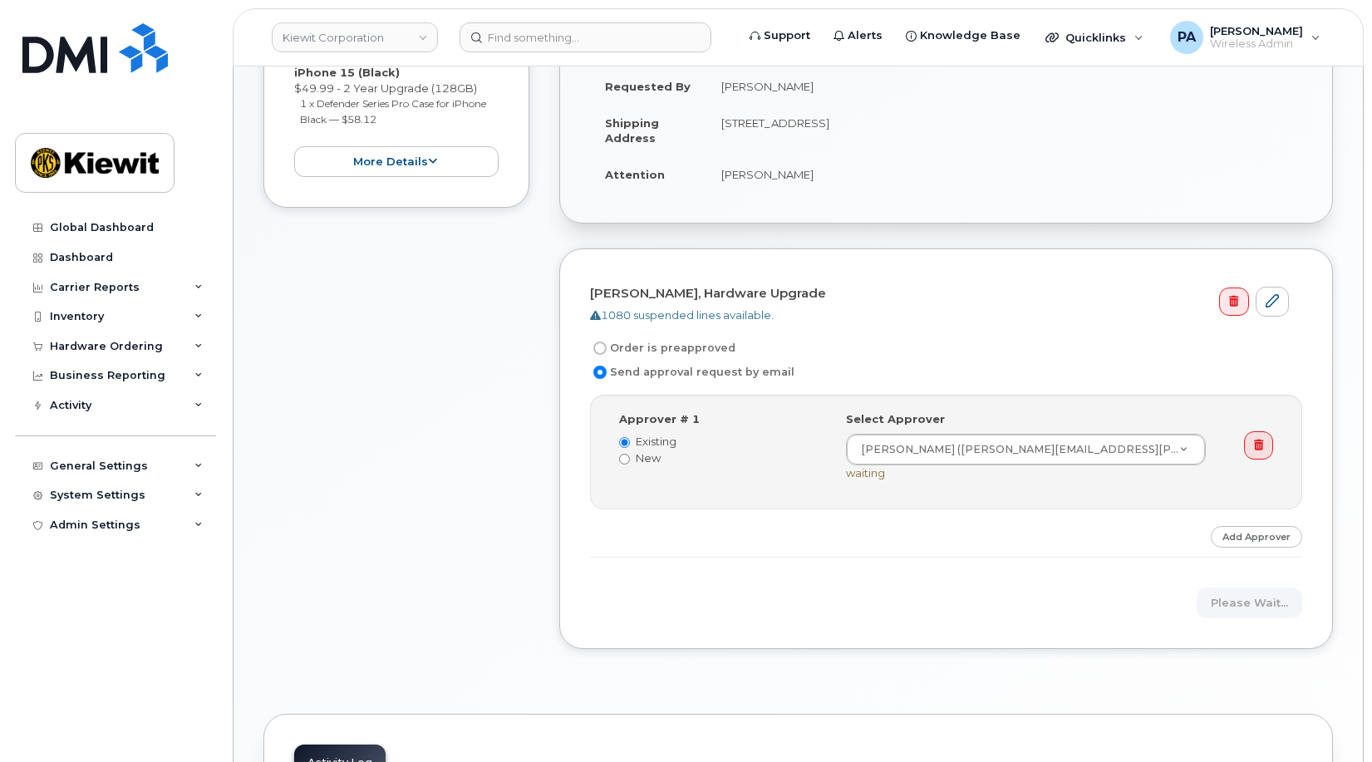
scroll to position [501, 0]
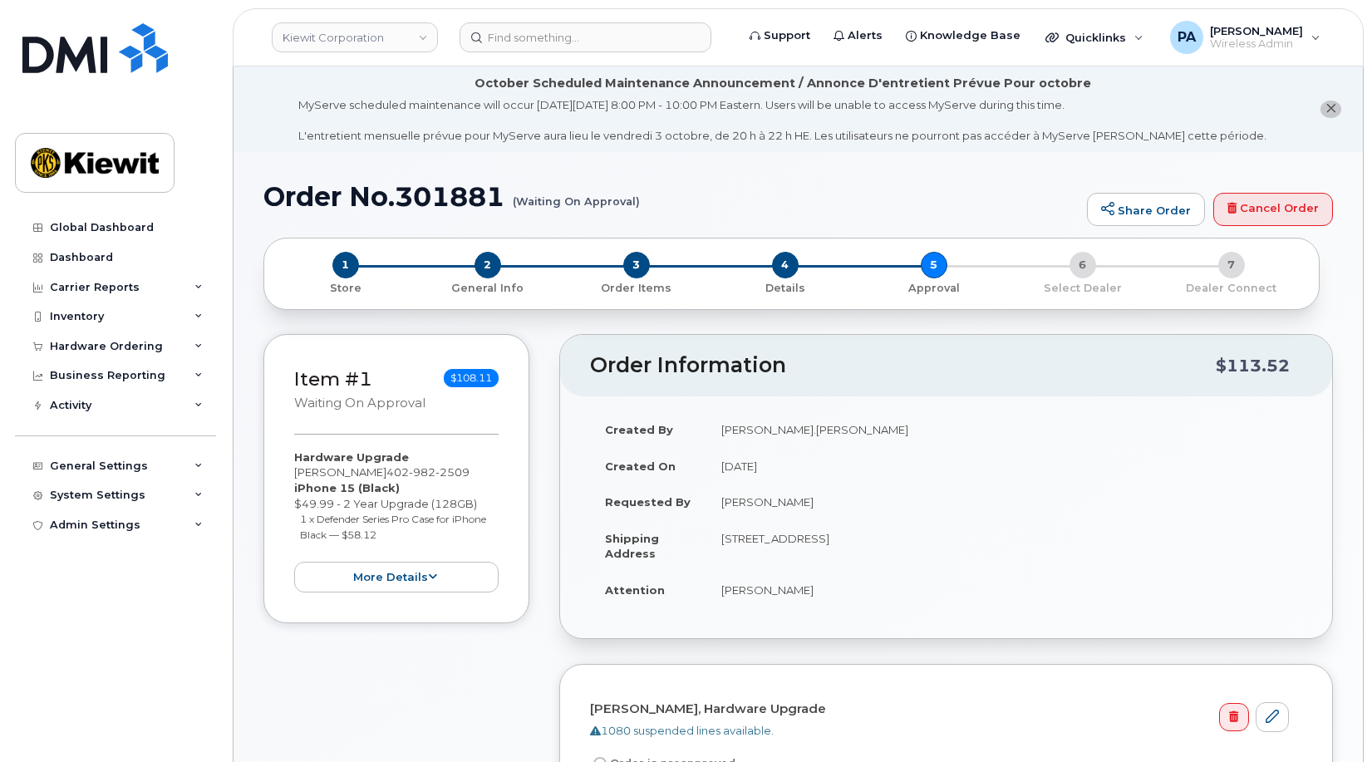
click at [370, 36] on link "Kiewit Corporation" at bounding box center [355, 37] width 166 height 30
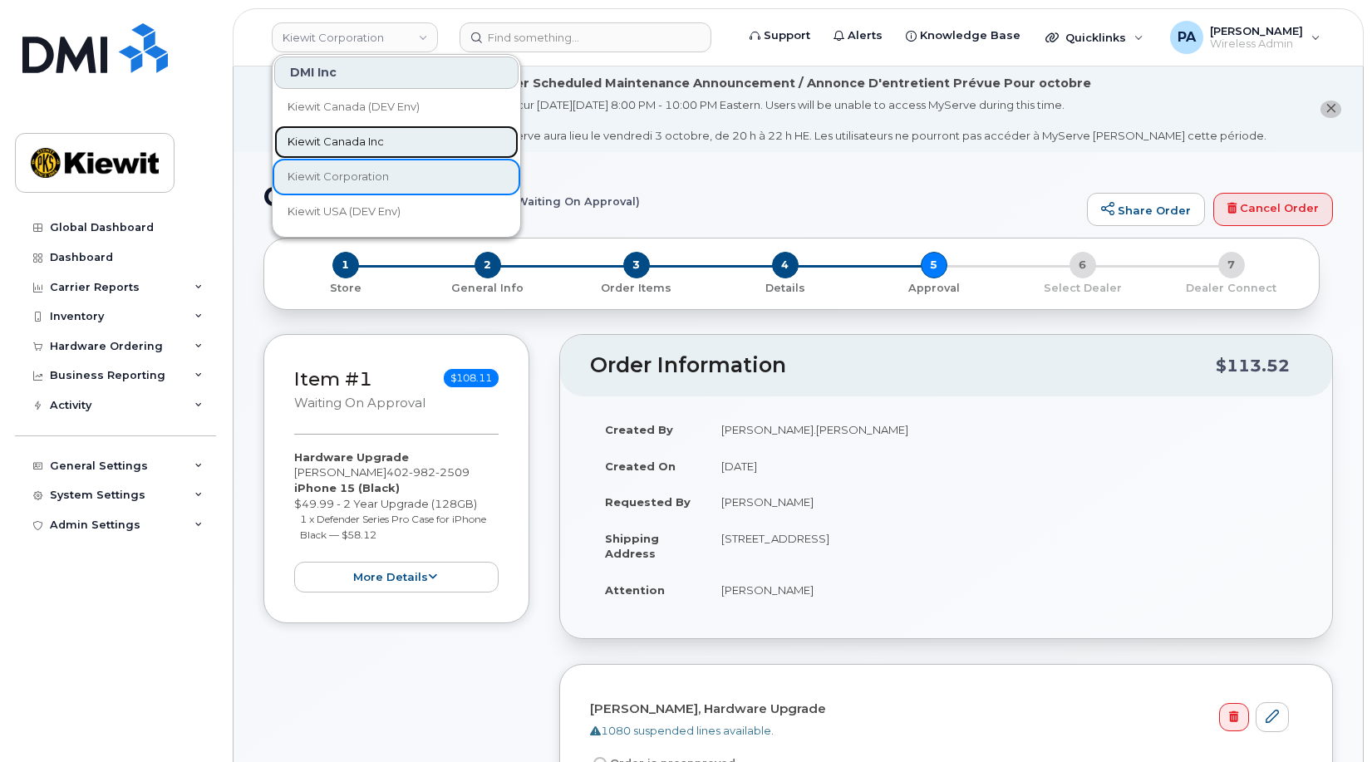
click at [354, 143] on span "Kiewit Canada Inc" at bounding box center [335, 142] width 96 height 17
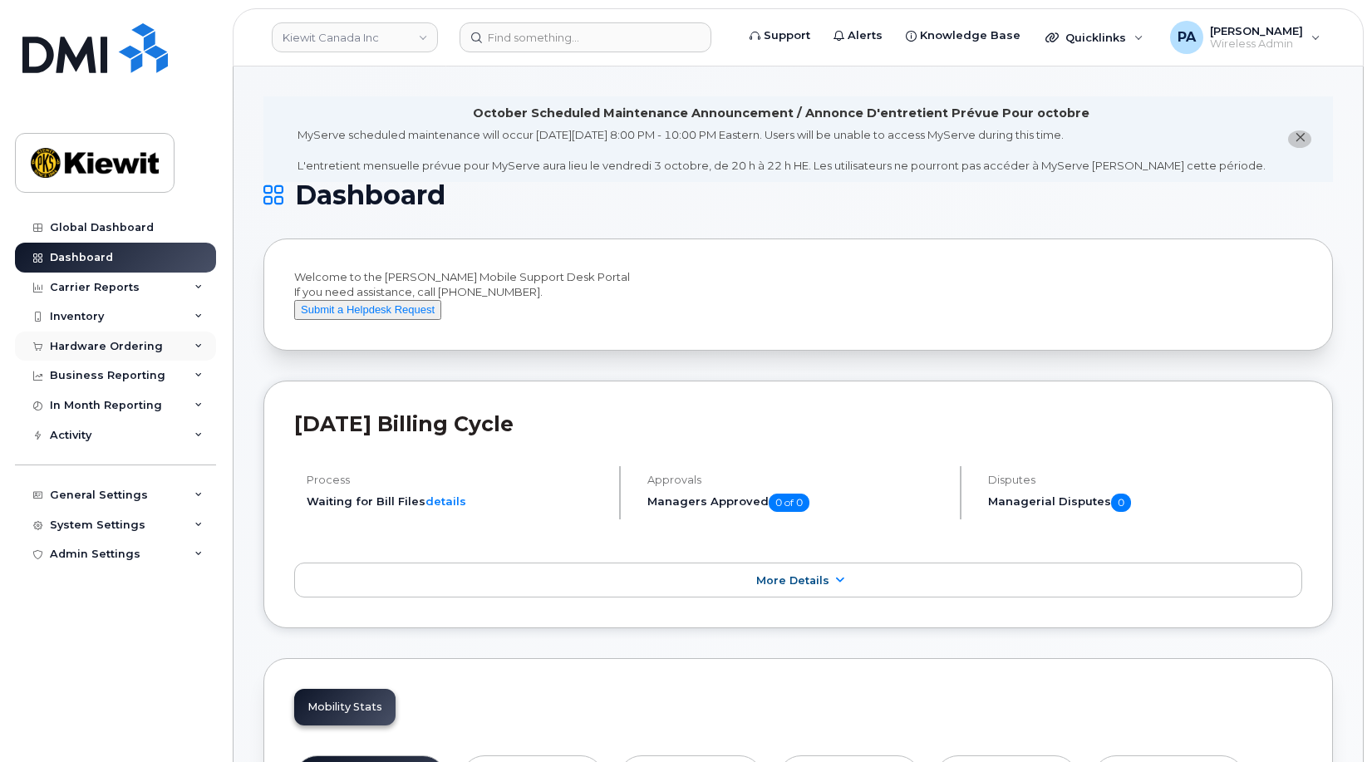
click at [126, 341] on div "Hardware Ordering" at bounding box center [106, 346] width 113 height 13
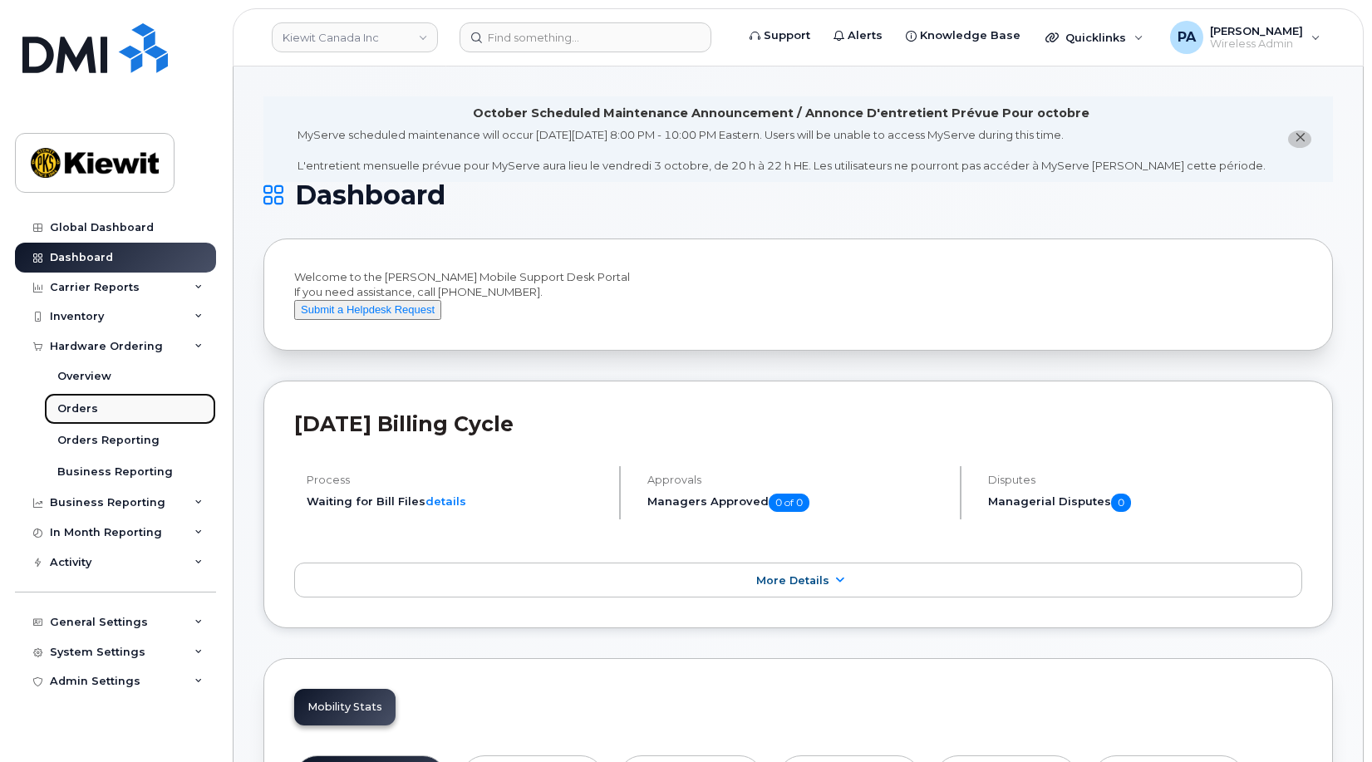
click at [63, 408] on div "Orders" at bounding box center [77, 408] width 41 height 15
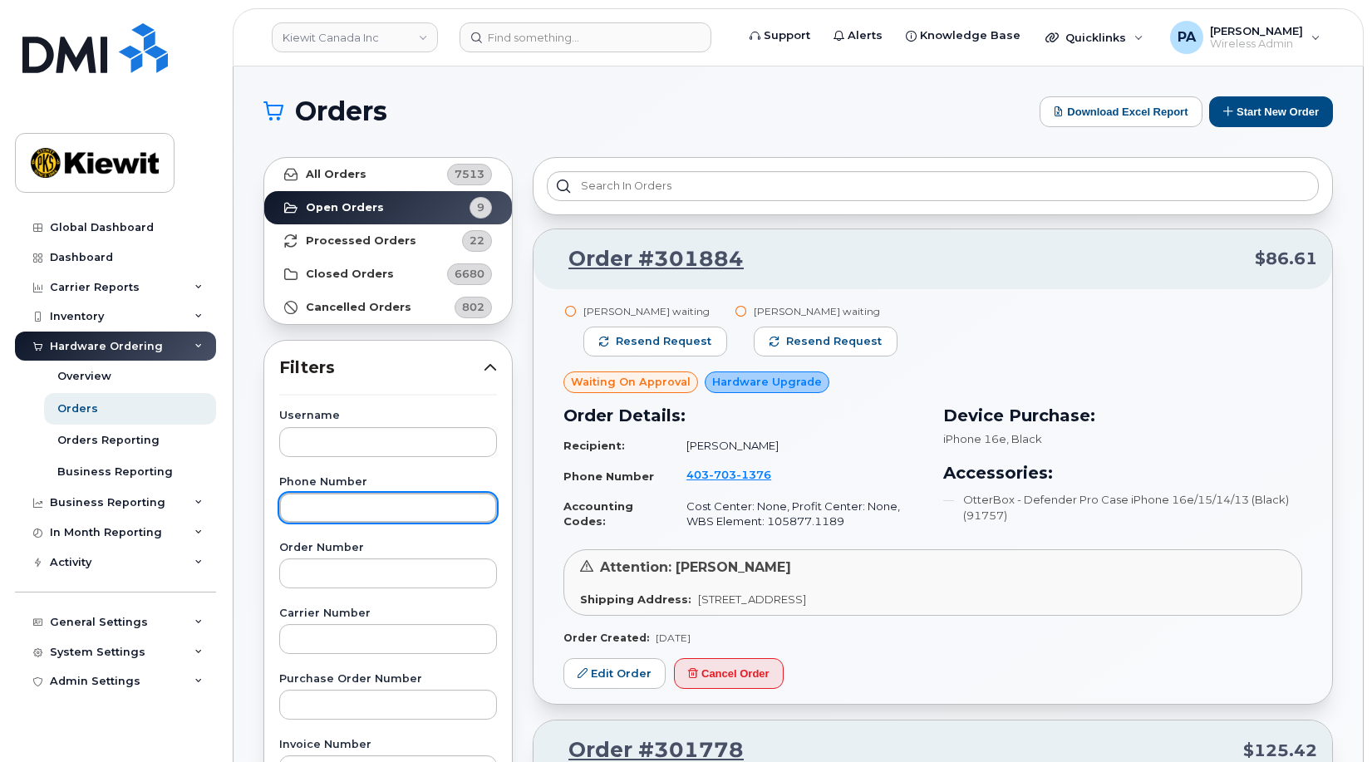
click at [356, 508] on input "text" at bounding box center [388, 508] width 218 height 30
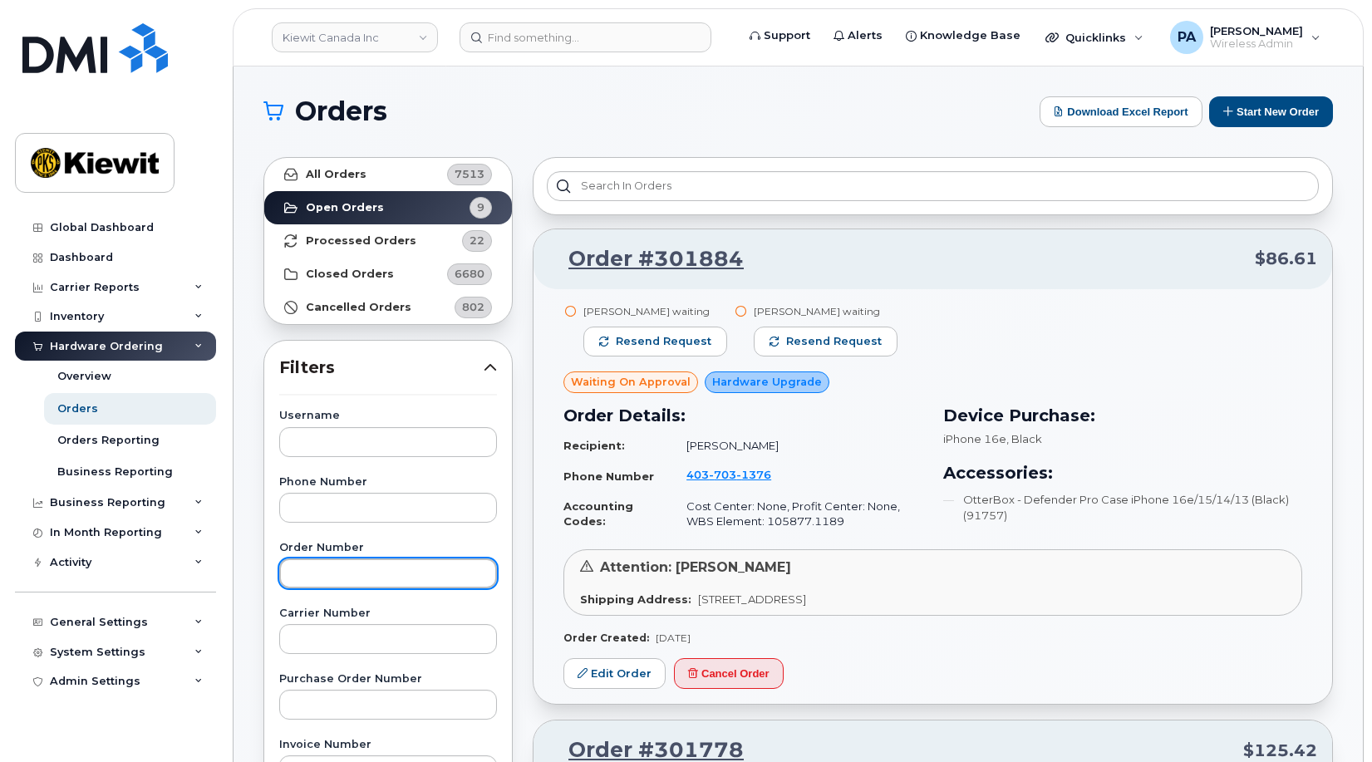
click at [356, 576] on input "text" at bounding box center [388, 573] width 218 height 30
paste input "300792"
type input "300792"
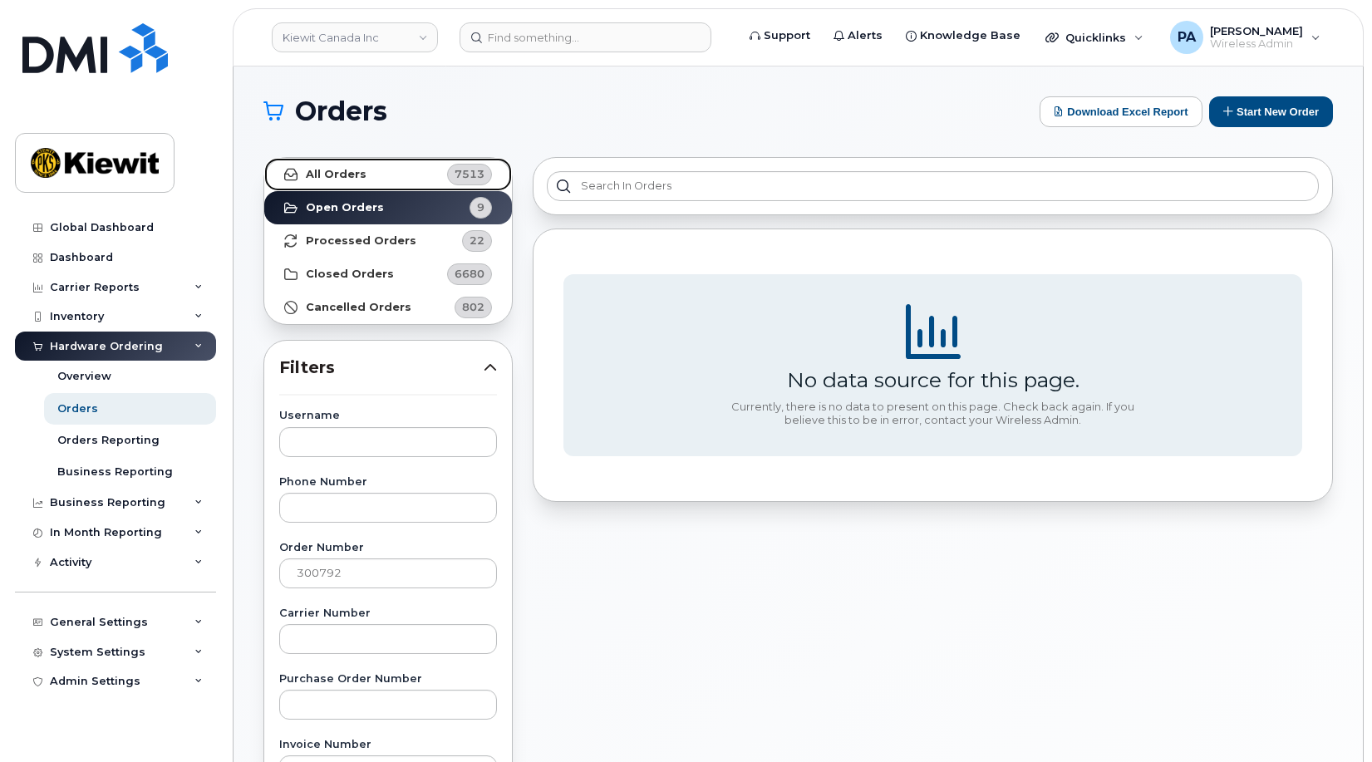
click at [398, 183] on link "All Orders 7513" at bounding box center [388, 174] width 248 height 33
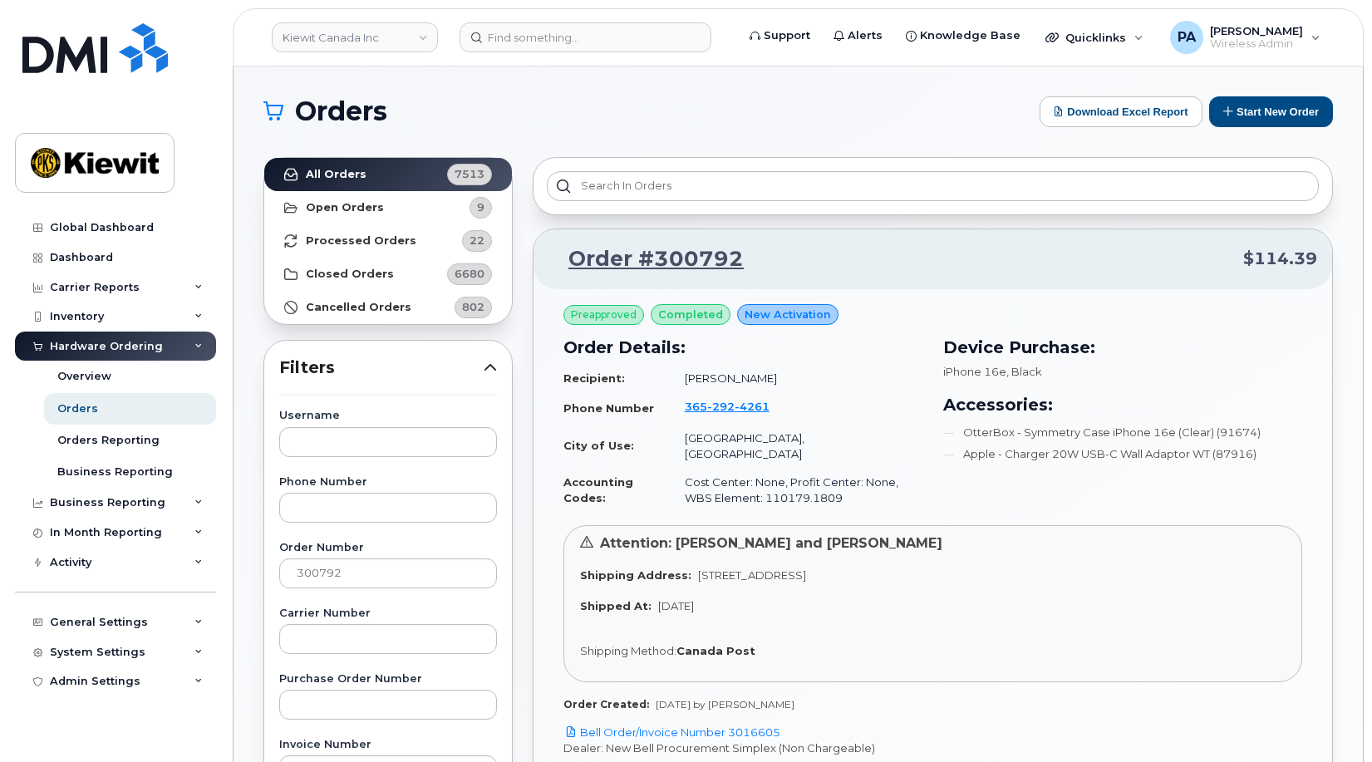
scroll to position [166, 0]
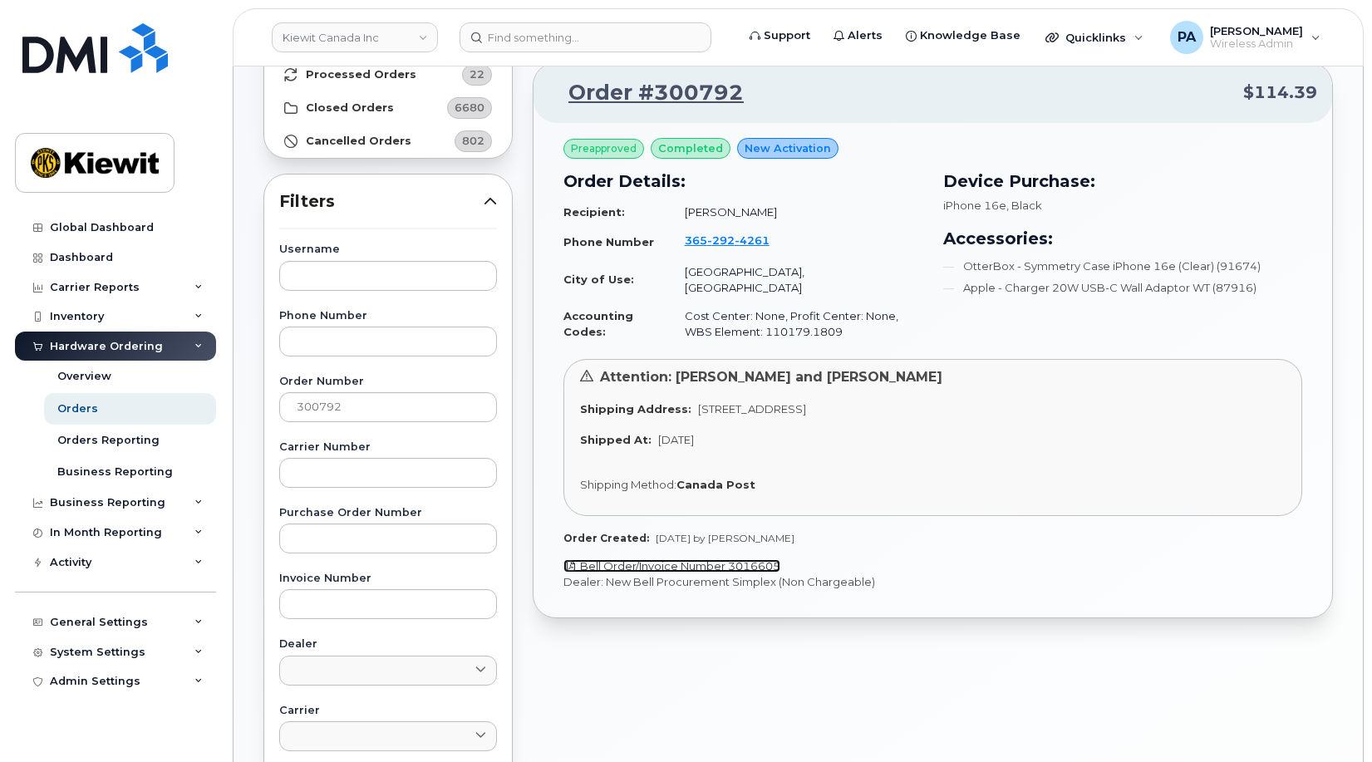
click at [698, 559] on link "Bell Order/Invoice Number 3016605" at bounding box center [671, 565] width 217 height 13
